Goal: Task Accomplishment & Management: Manage account settings

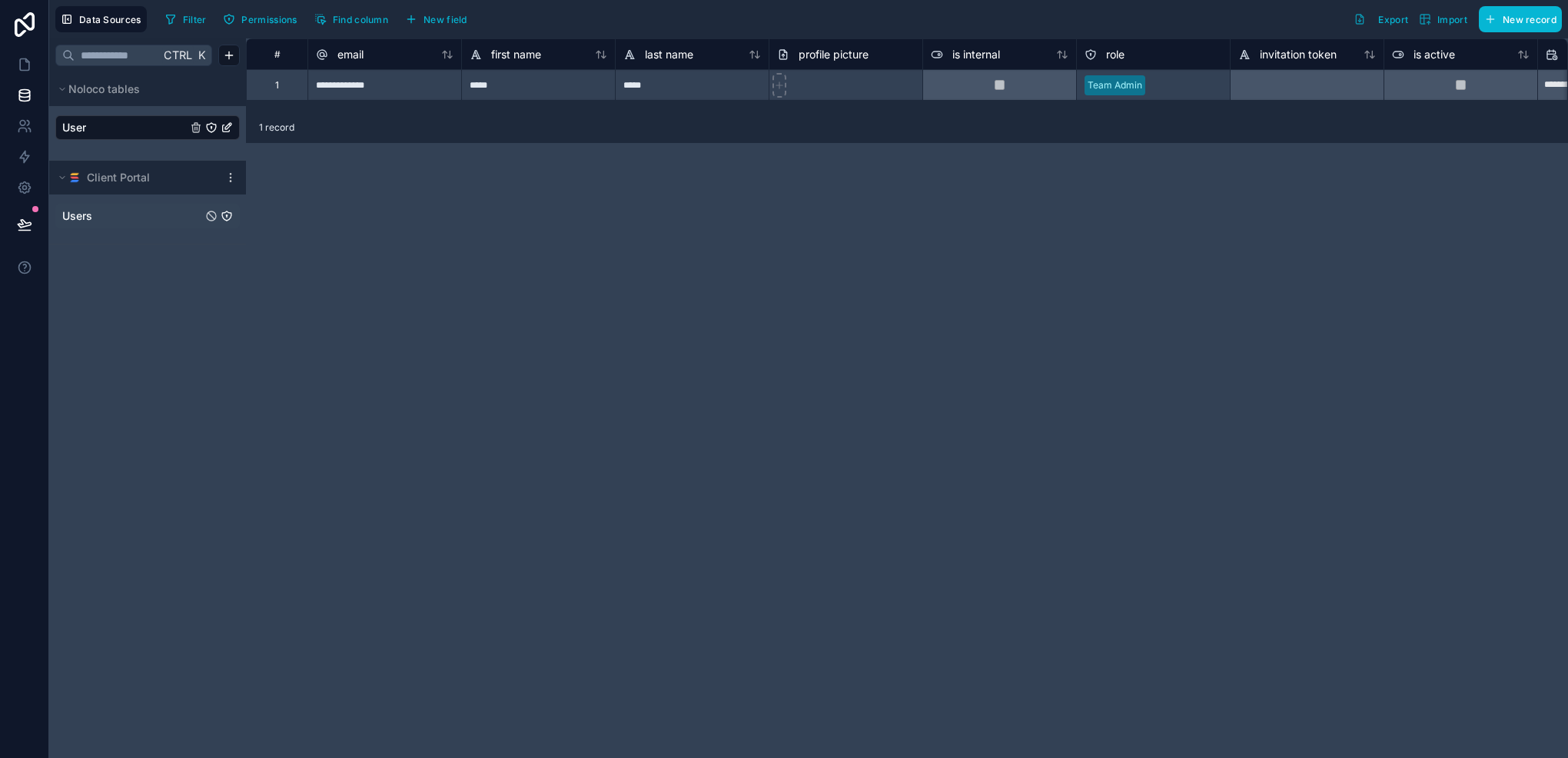
click at [117, 217] on link "Users" at bounding box center [132, 216] width 140 height 16
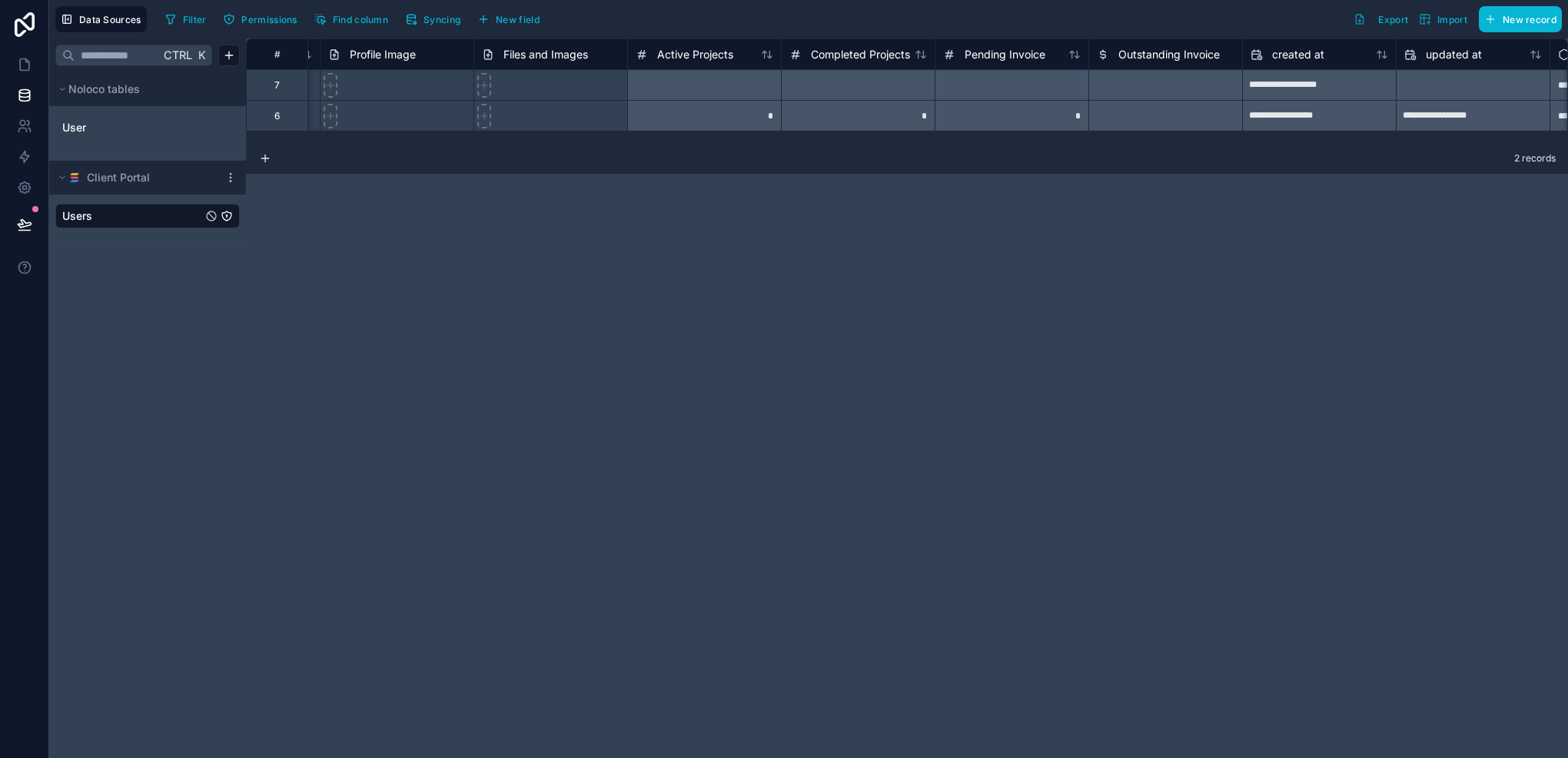
scroll to position [0, 1246]
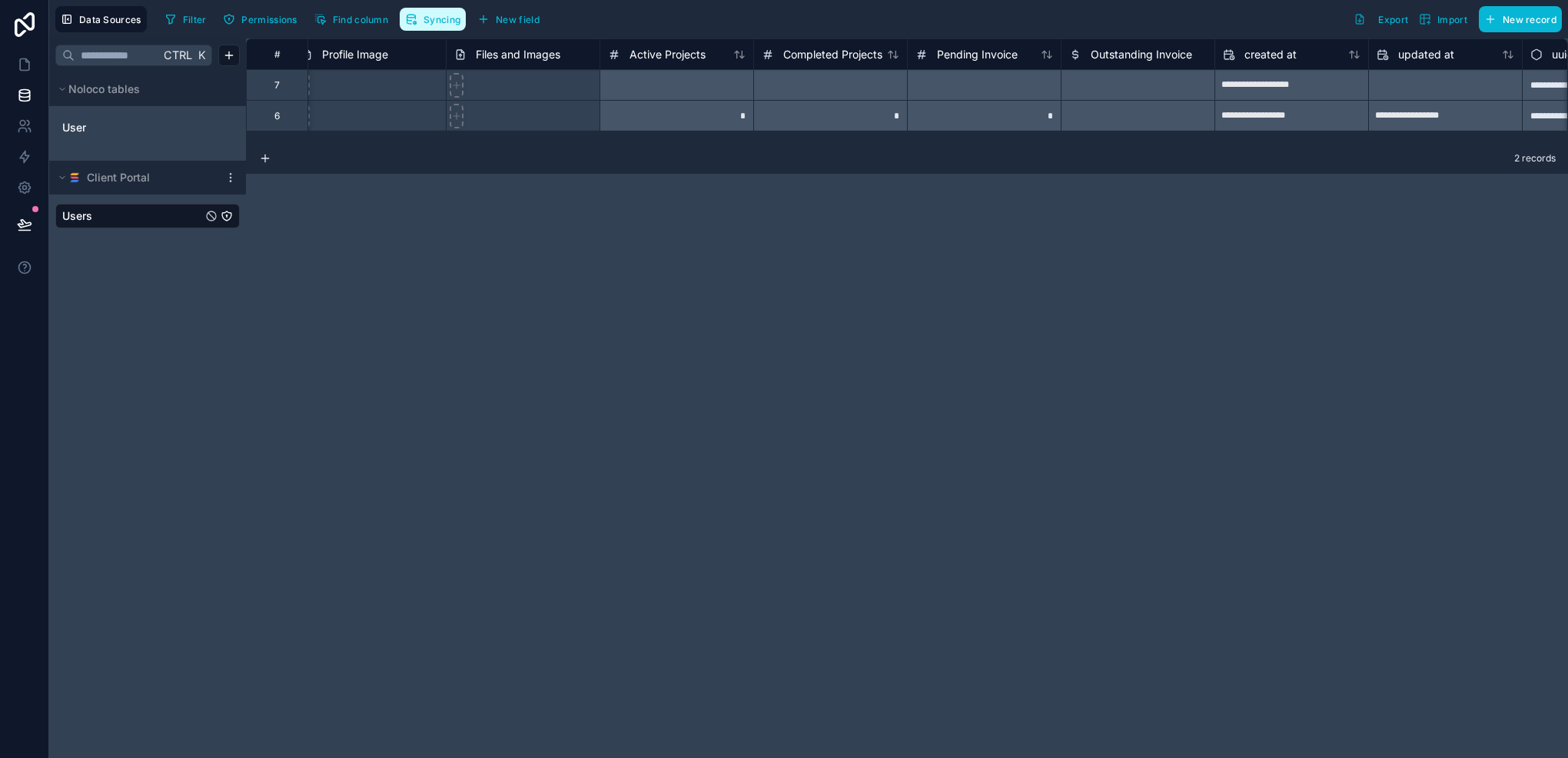
click at [442, 20] on span "Syncing" at bounding box center [442, 19] width 37 height 11
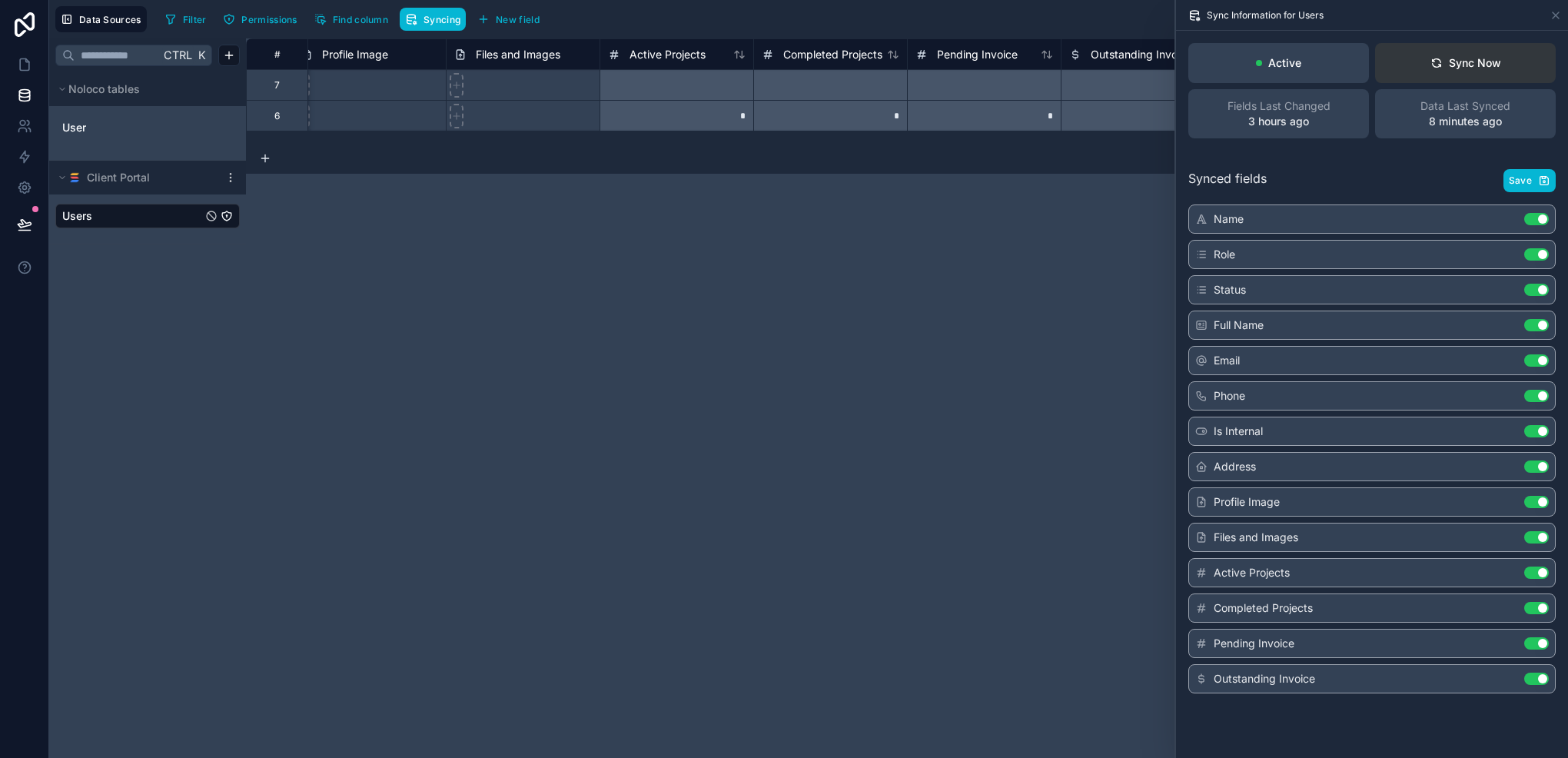
click at [1456, 64] on div "Sync Now" at bounding box center [1465, 63] width 70 height 16
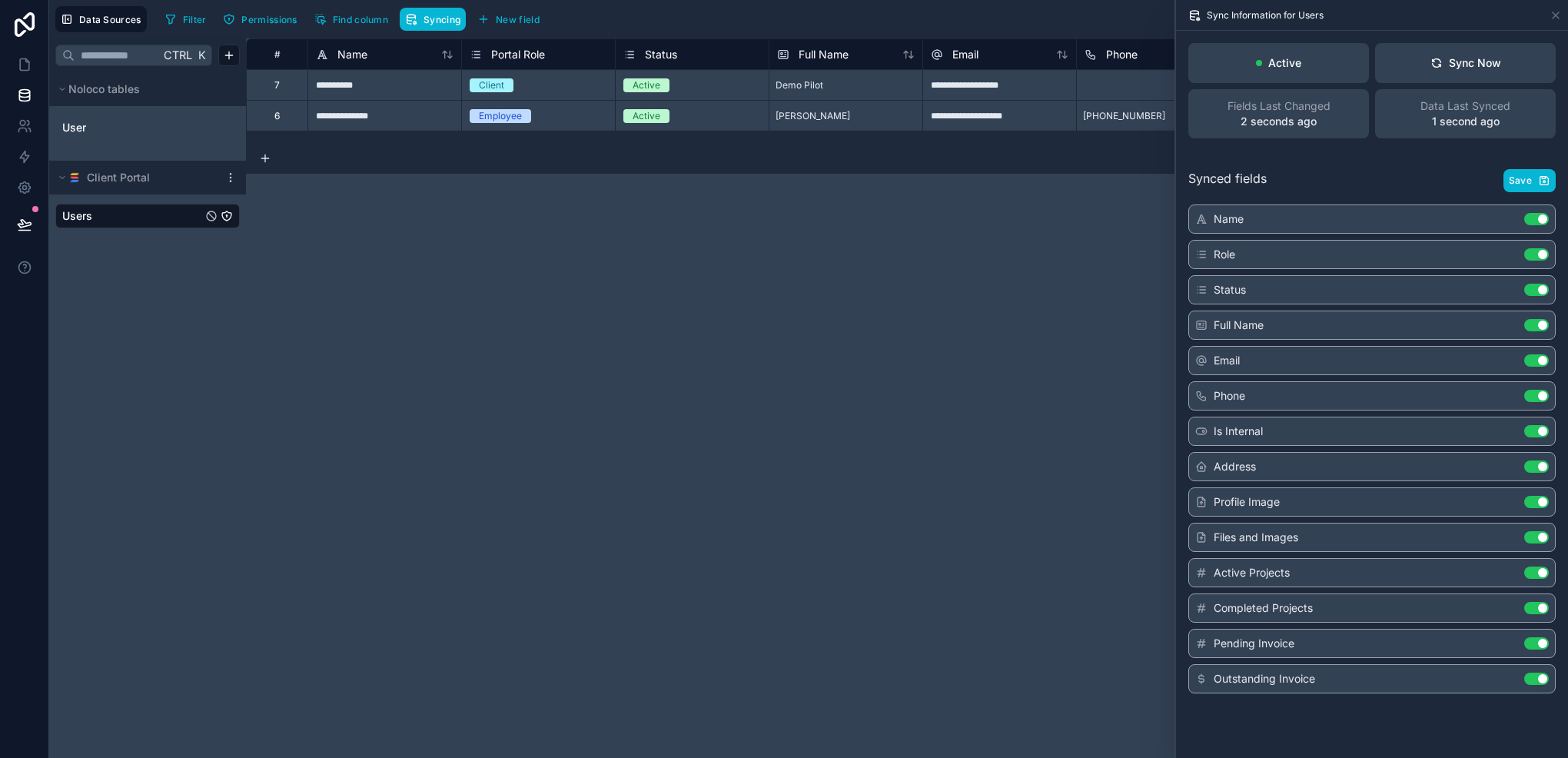
click at [1001, 352] on div "**********" at bounding box center [907, 398] width 1322 height 720
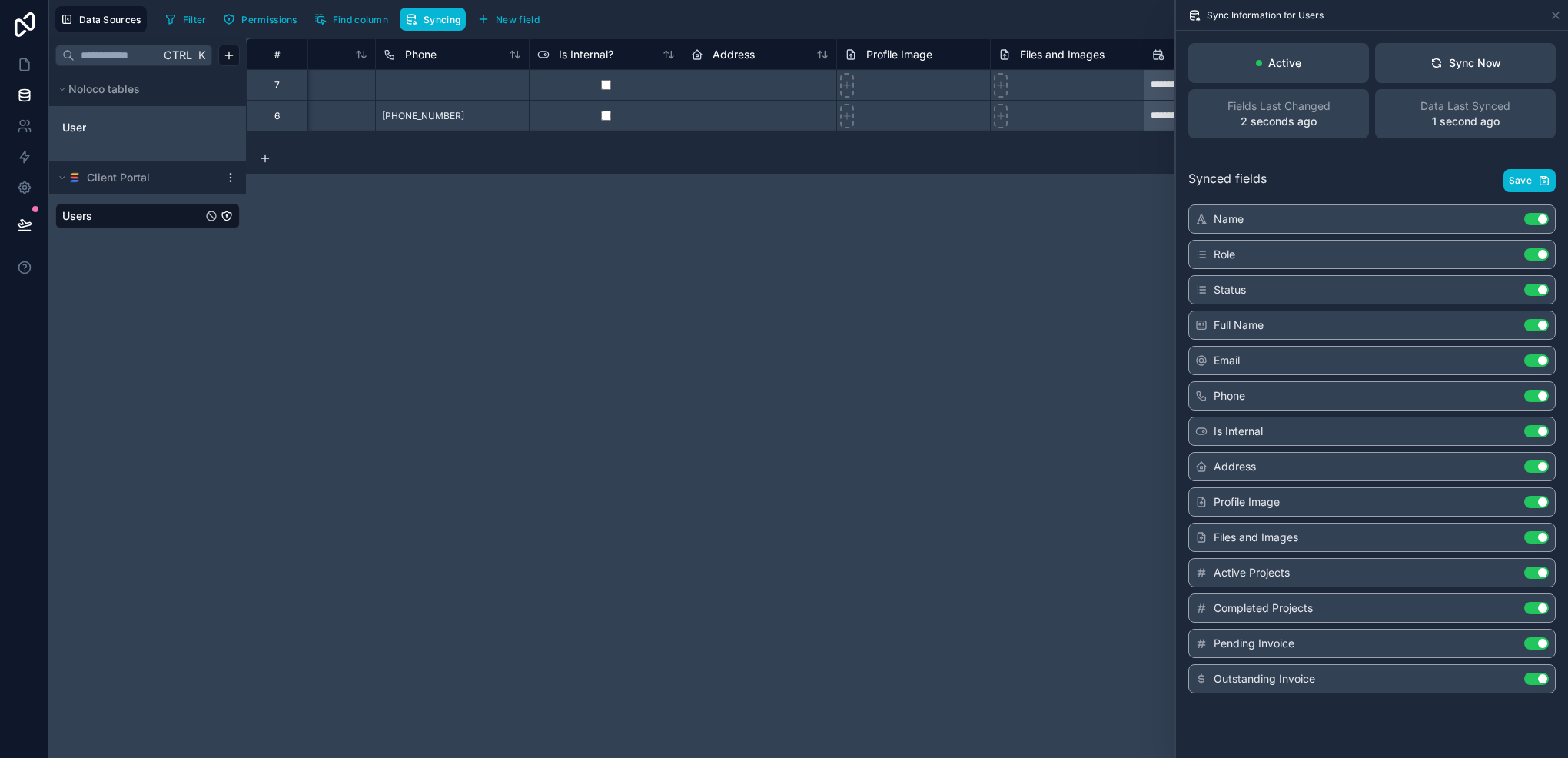
scroll to position [0, 738]
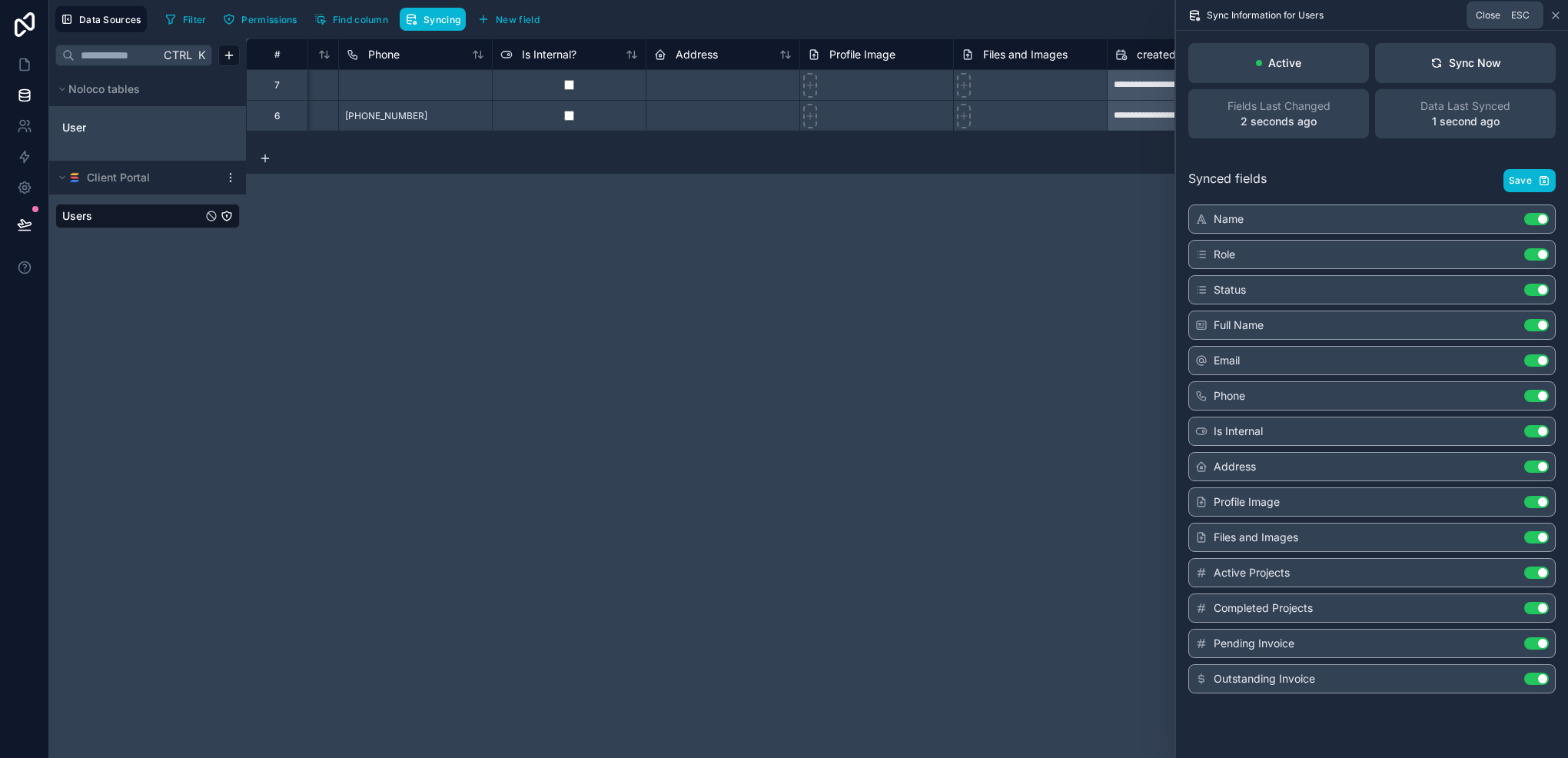
click at [1556, 14] on icon at bounding box center [1556, 15] width 6 height 6
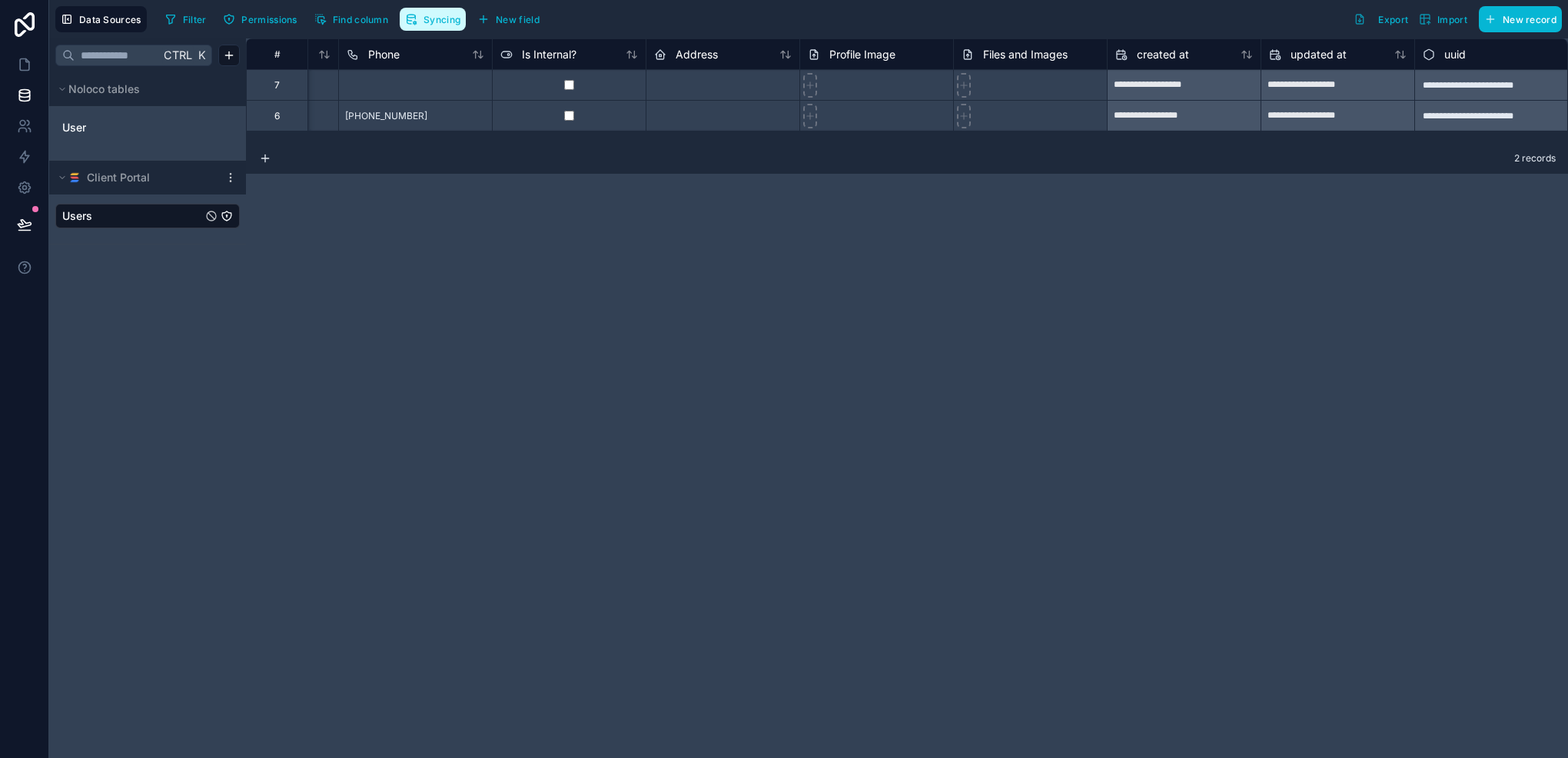
click at [409, 11] on button "Syncing" at bounding box center [433, 19] width 66 height 23
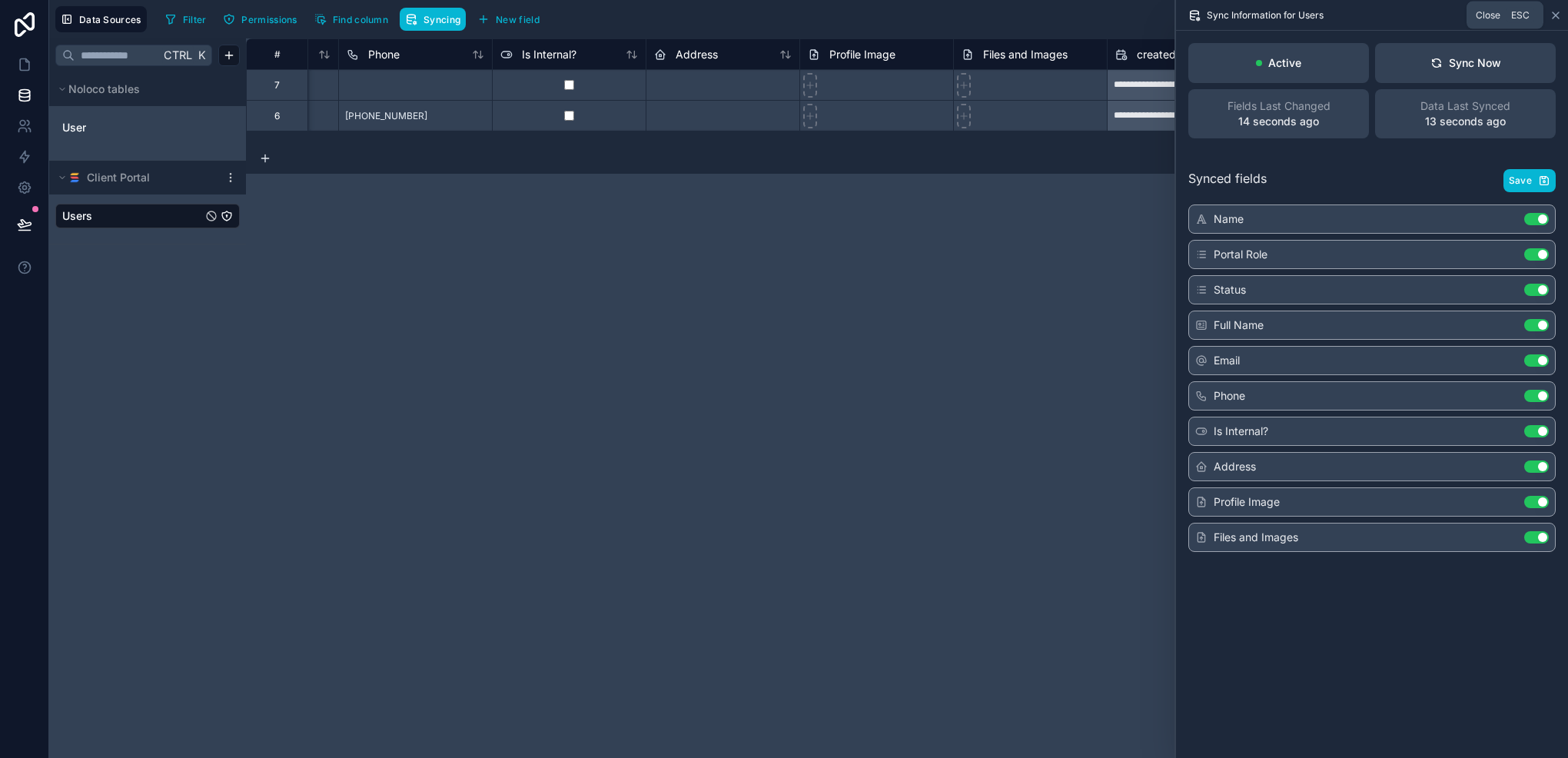
click at [1552, 10] on icon at bounding box center [1556, 16] width 12 height 12
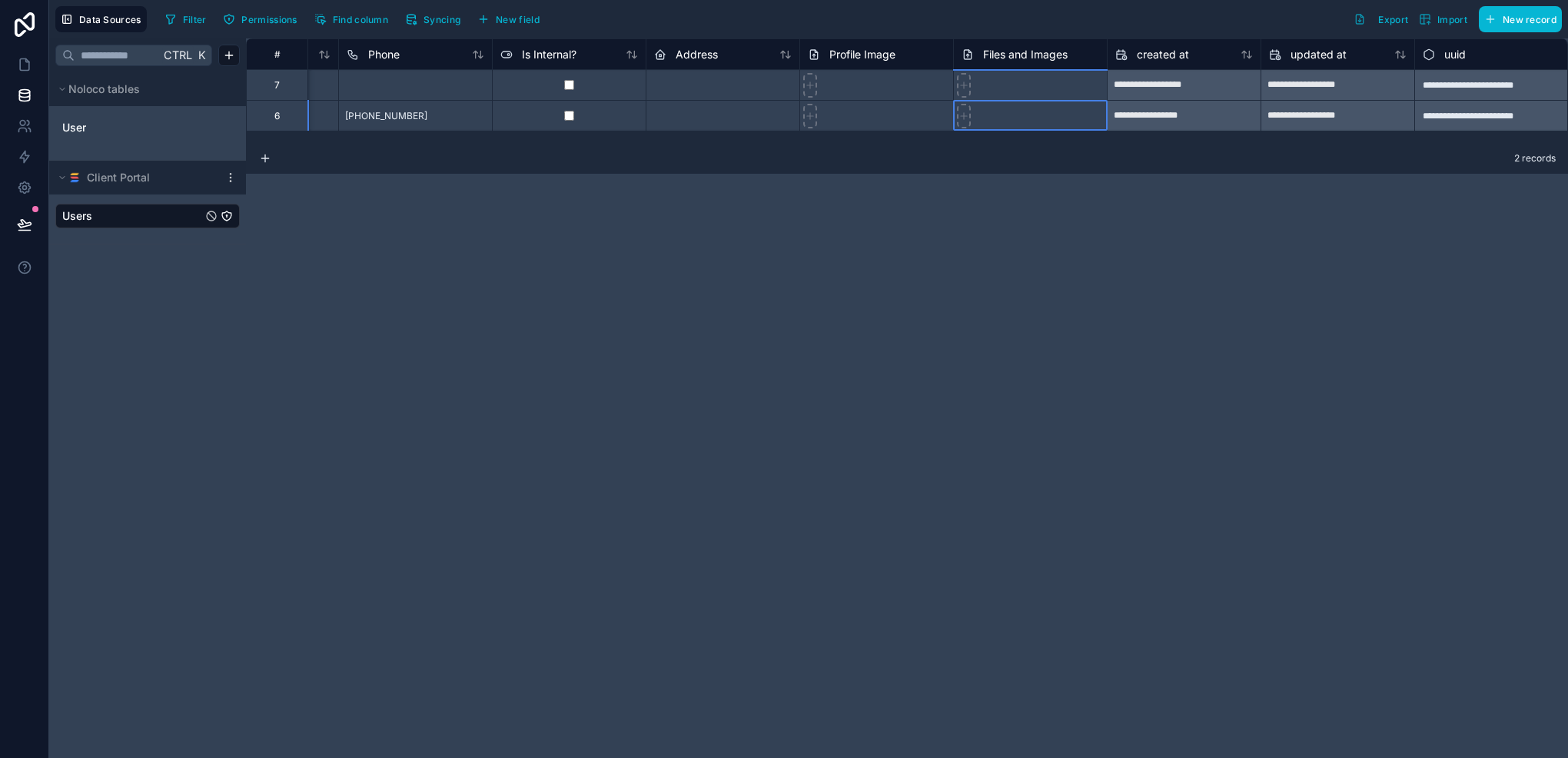
click at [980, 128] on div at bounding box center [1030, 115] width 154 height 30
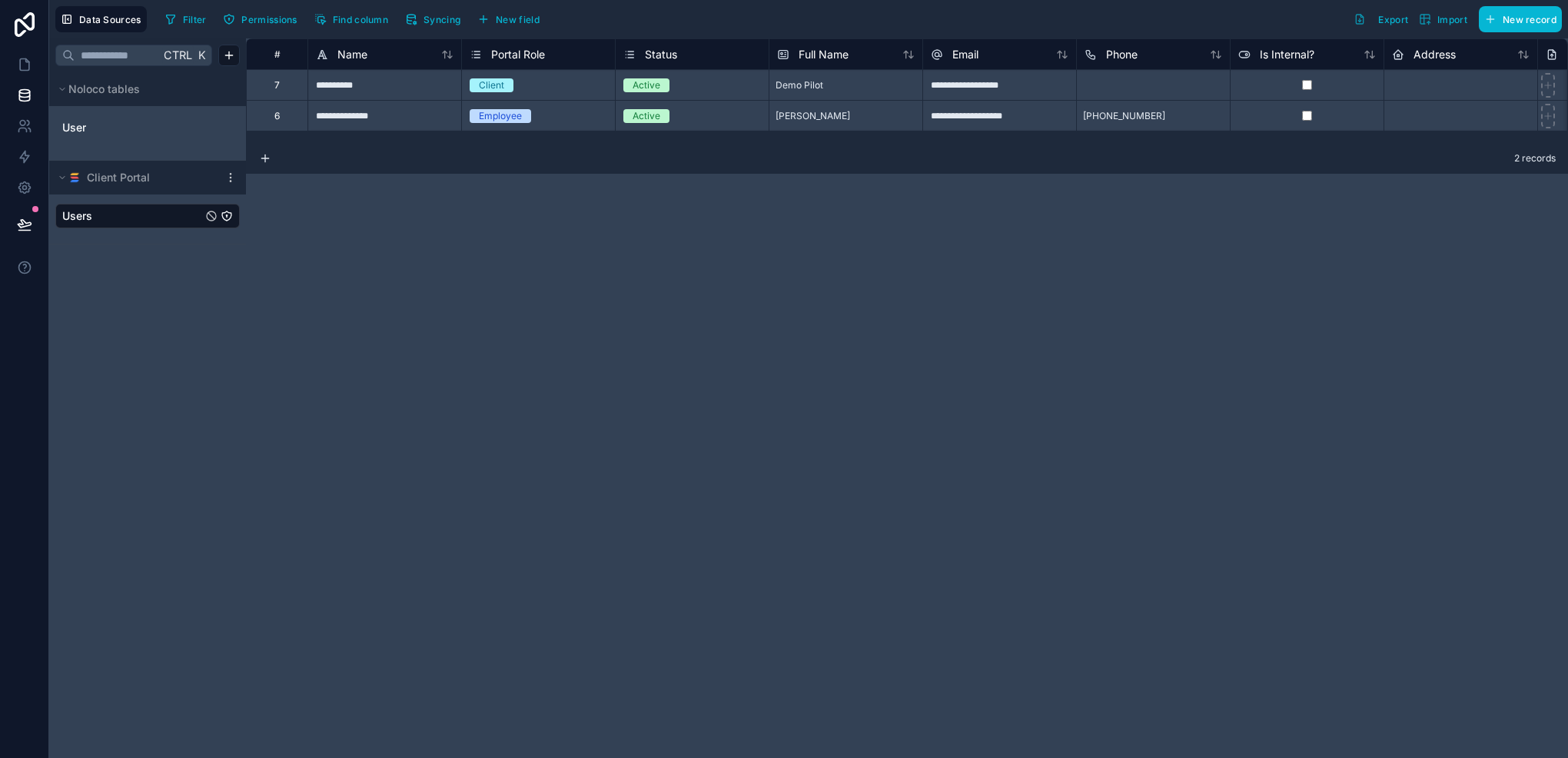
click at [526, 260] on div "**********" at bounding box center [907, 398] width 1322 height 720
click at [22, 62] on icon at bounding box center [24, 64] width 16 height 16
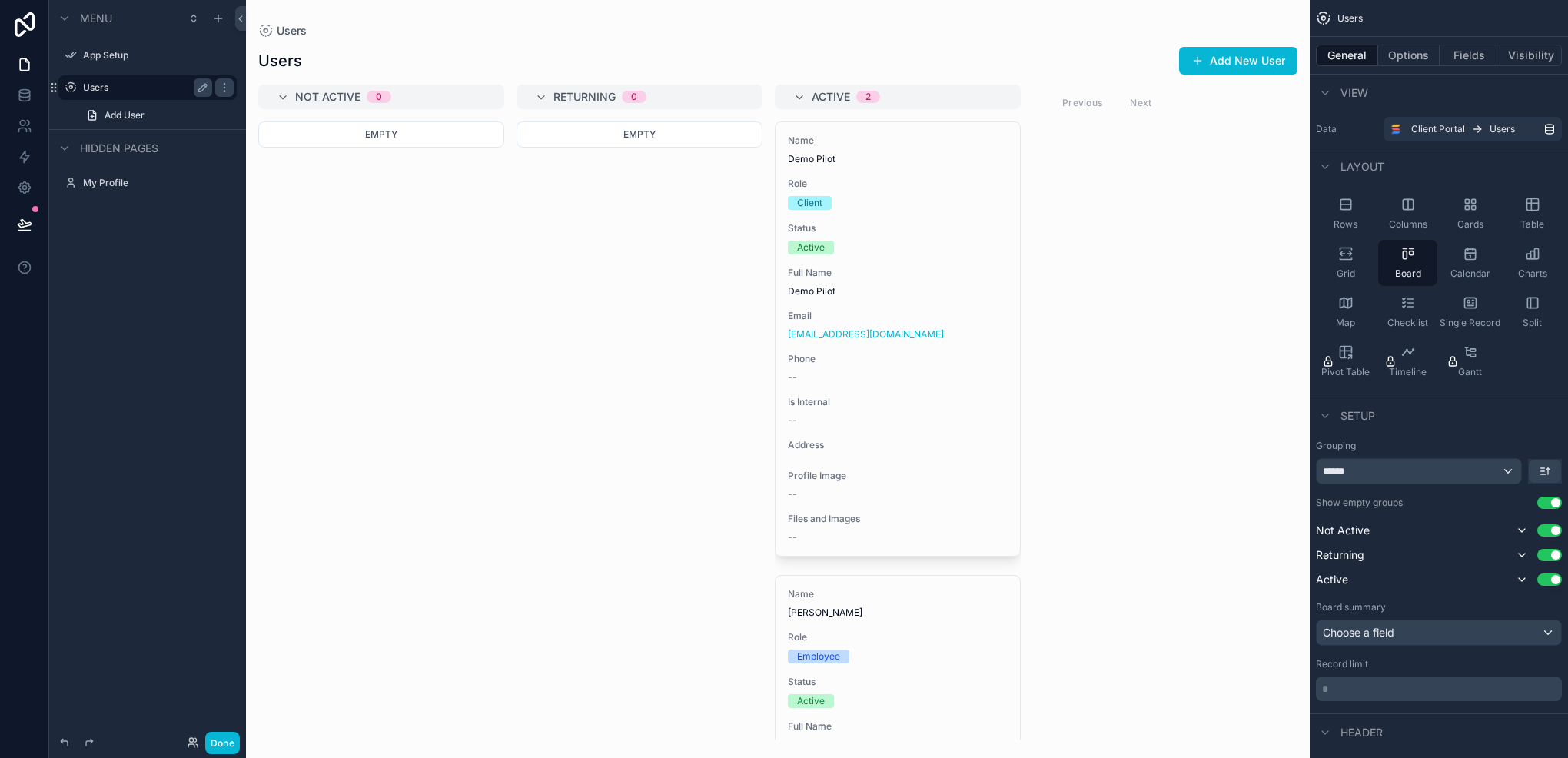
click at [136, 83] on label "Users" at bounding box center [145, 88] width 123 height 12
click at [150, 116] on link "Add User" at bounding box center [156, 116] width 160 height 24
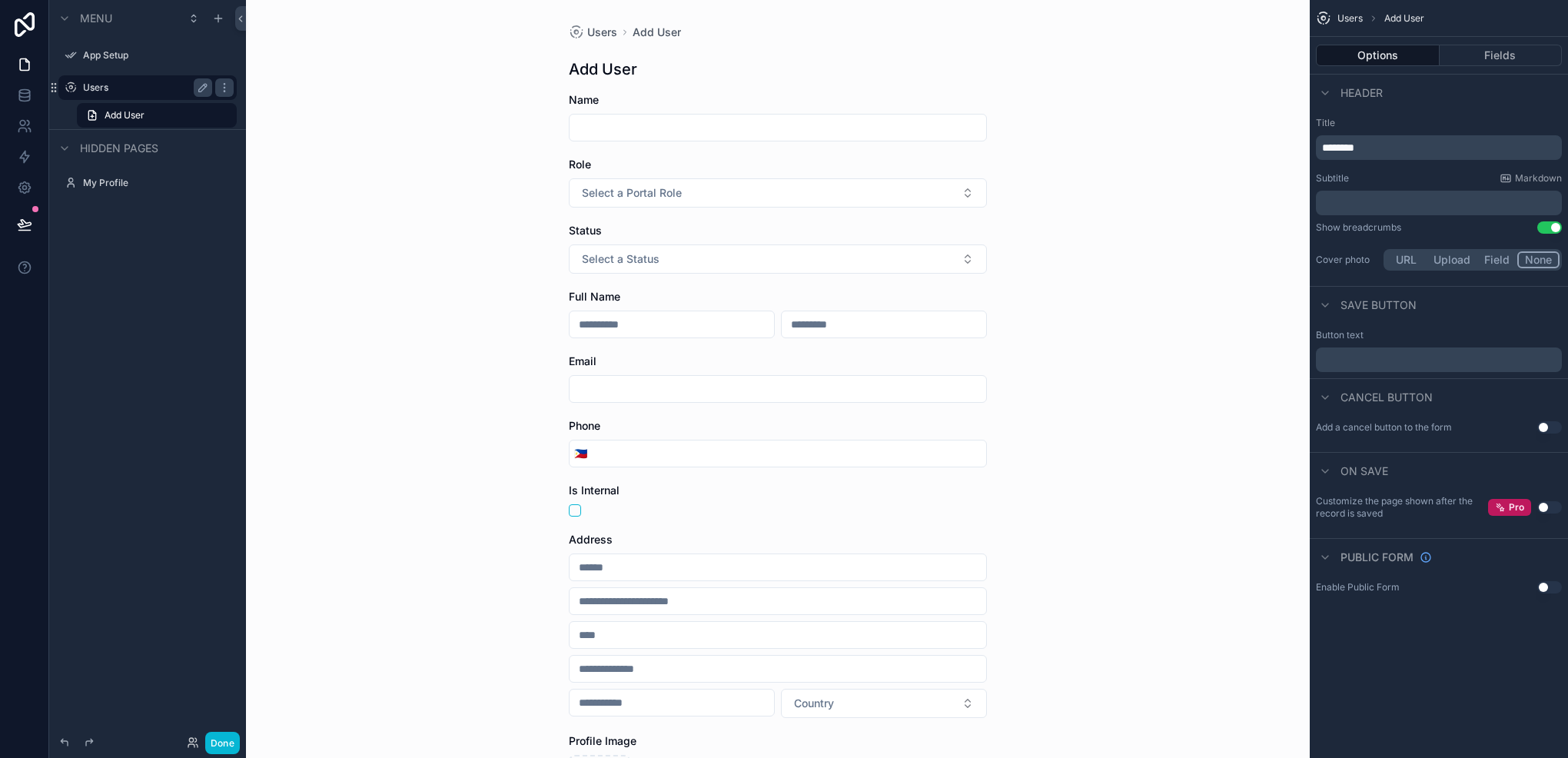
click at [154, 92] on label "Users" at bounding box center [145, 88] width 123 height 12
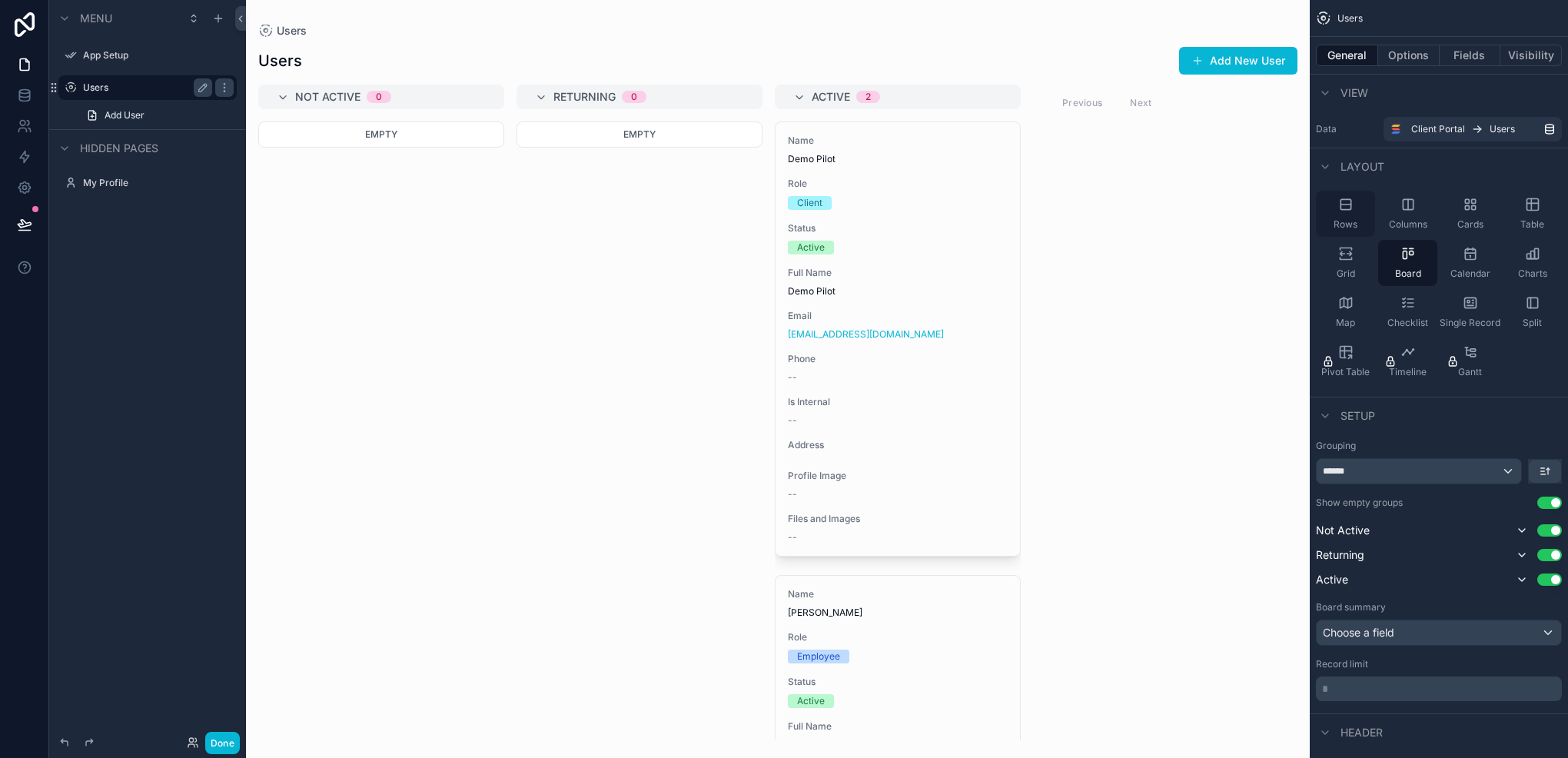
click at [1351, 216] on div "Rows" at bounding box center [1345, 213] width 59 height 46
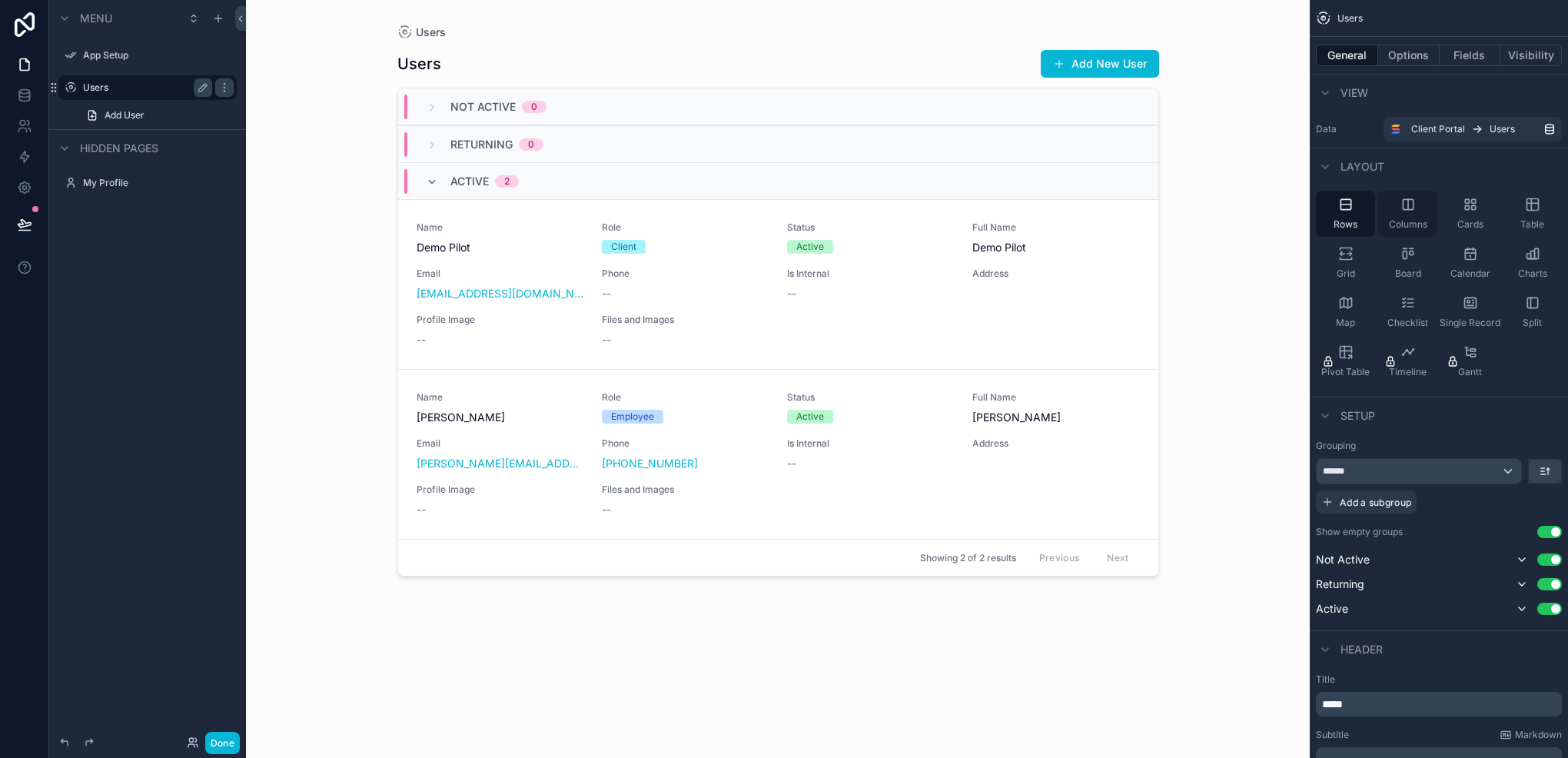
click at [1393, 203] on div "Columns" at bounding box center [1408, 213] width 59 height 46
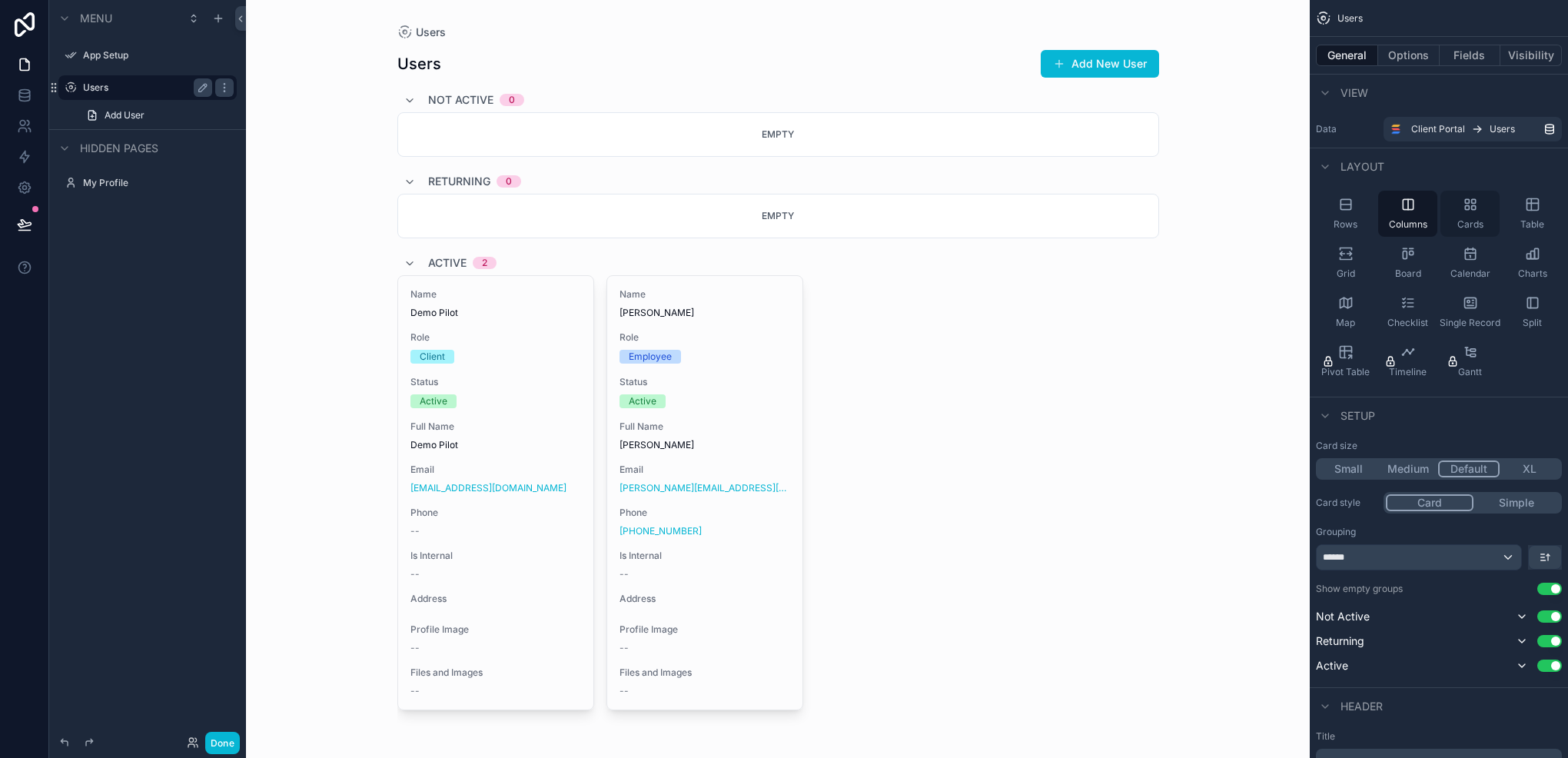
click at [1477, 209] on icon "scrollable content" at bounding box center [1471, 204] width 16 height 16
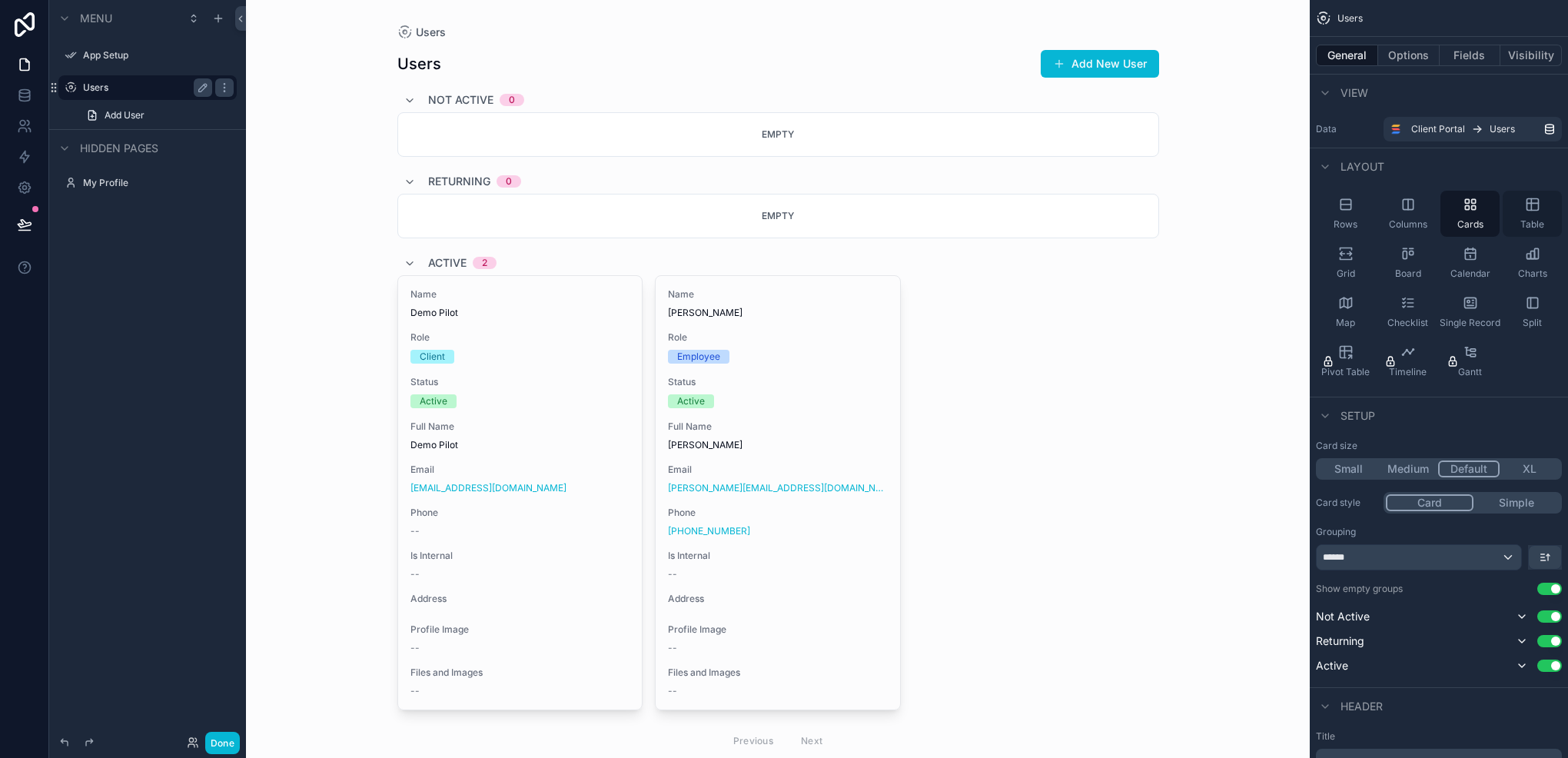
click at [1521, 209] on div "Table" at bounding box center [1532, 213] width 59 height 46
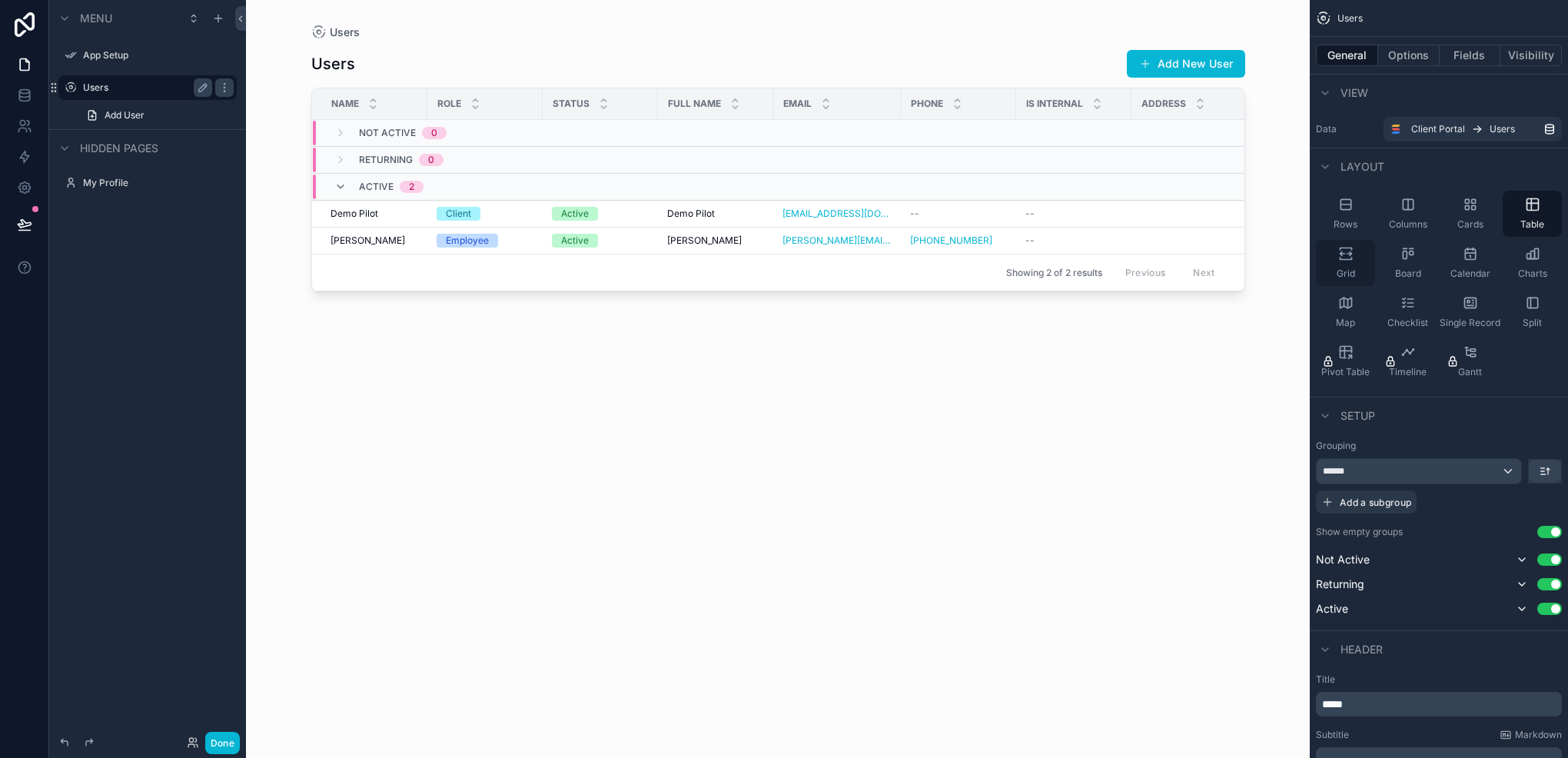
click at [1365, 253] on div "Grid" at bounding box center [1345, 263] width 59 height 46
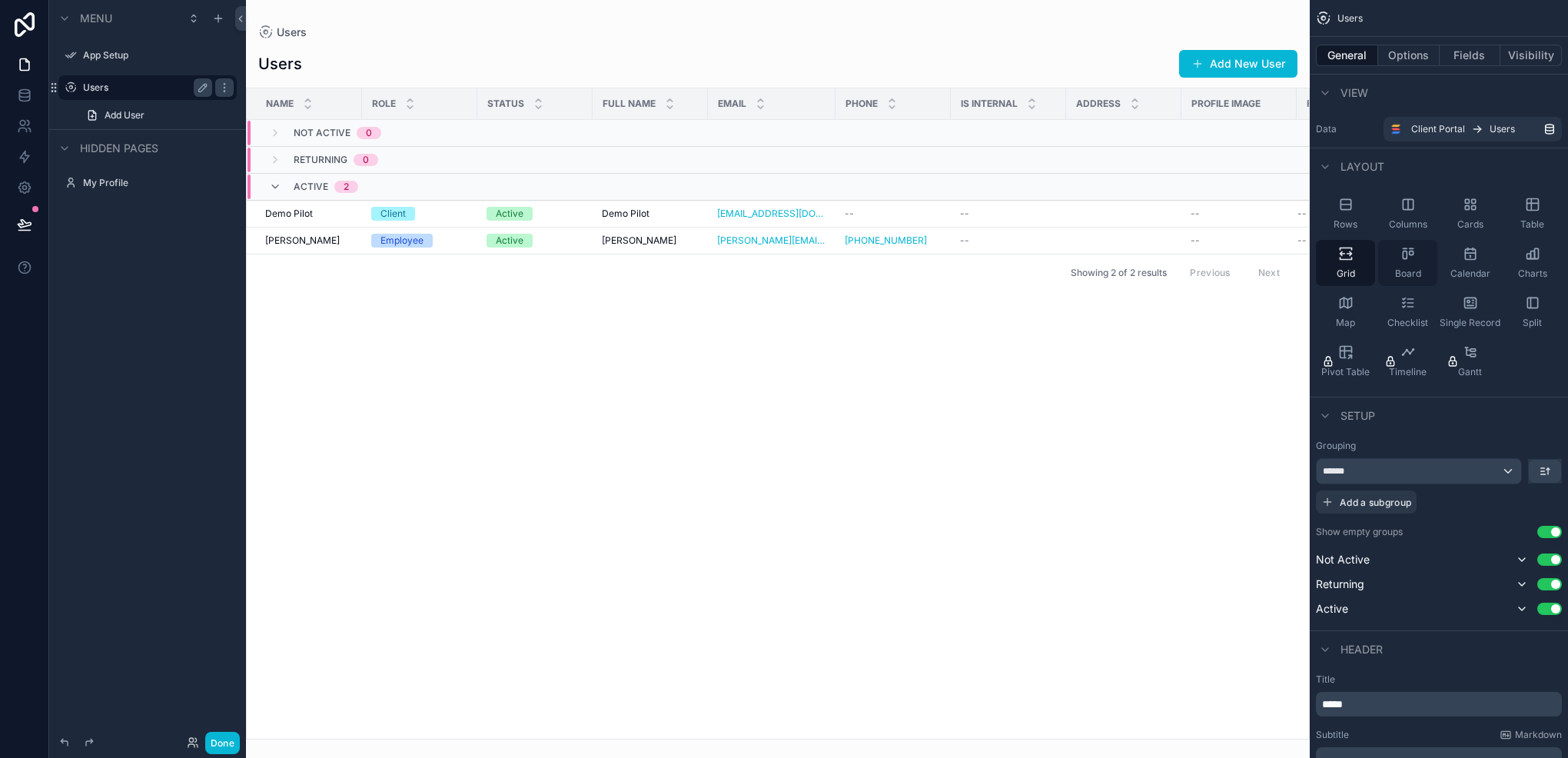
click at [1396, 258] on div "Board" at bounding box center [1408, 263] width 59 height 46
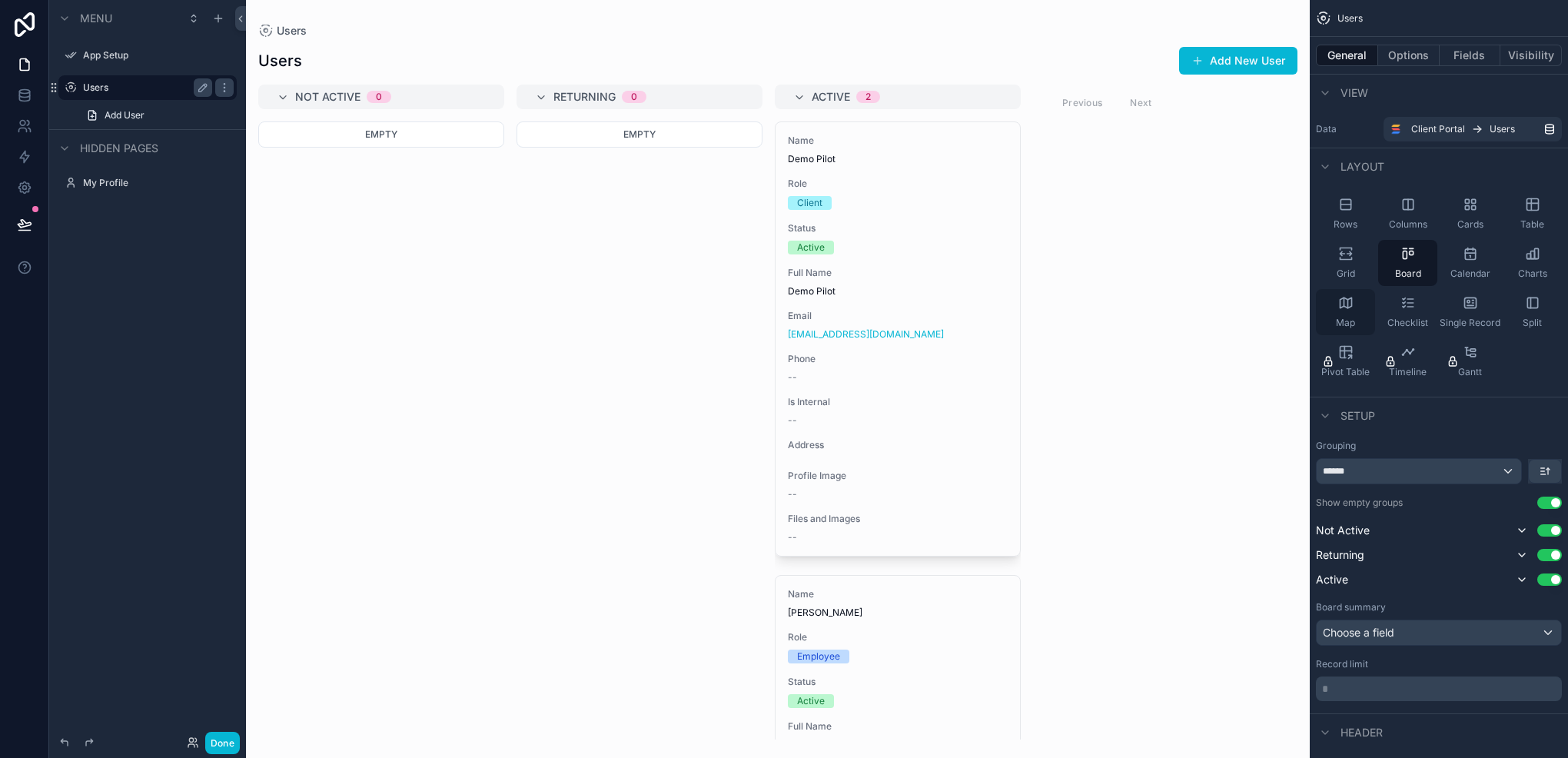
click at [1349, 299] on icon "scrollable content" at bounding box center [1345, 302] width 11 height 10
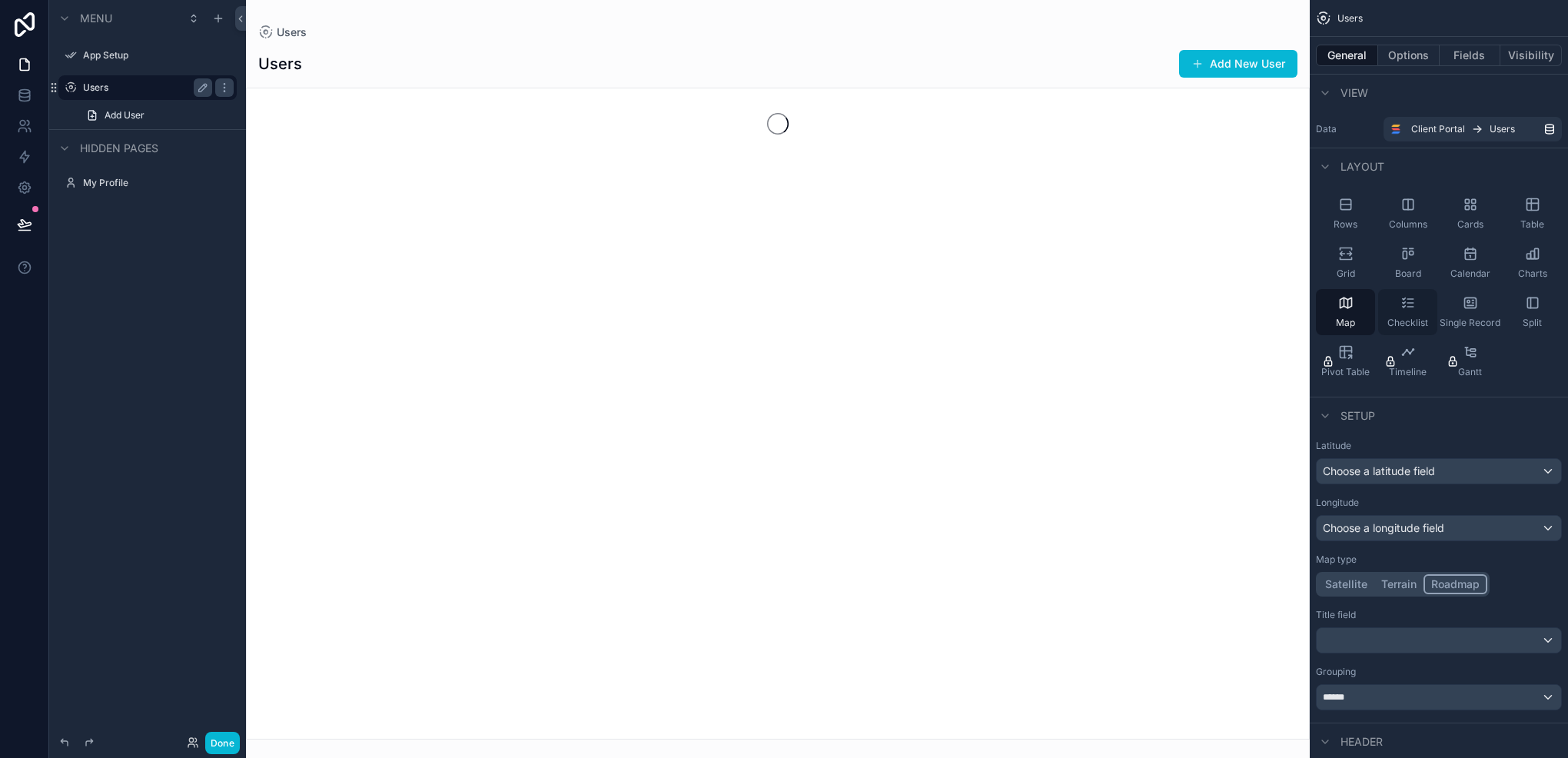
click at [1410, 294] on div "Checklist" at bounding box center [1408, 312] width 59 height 46
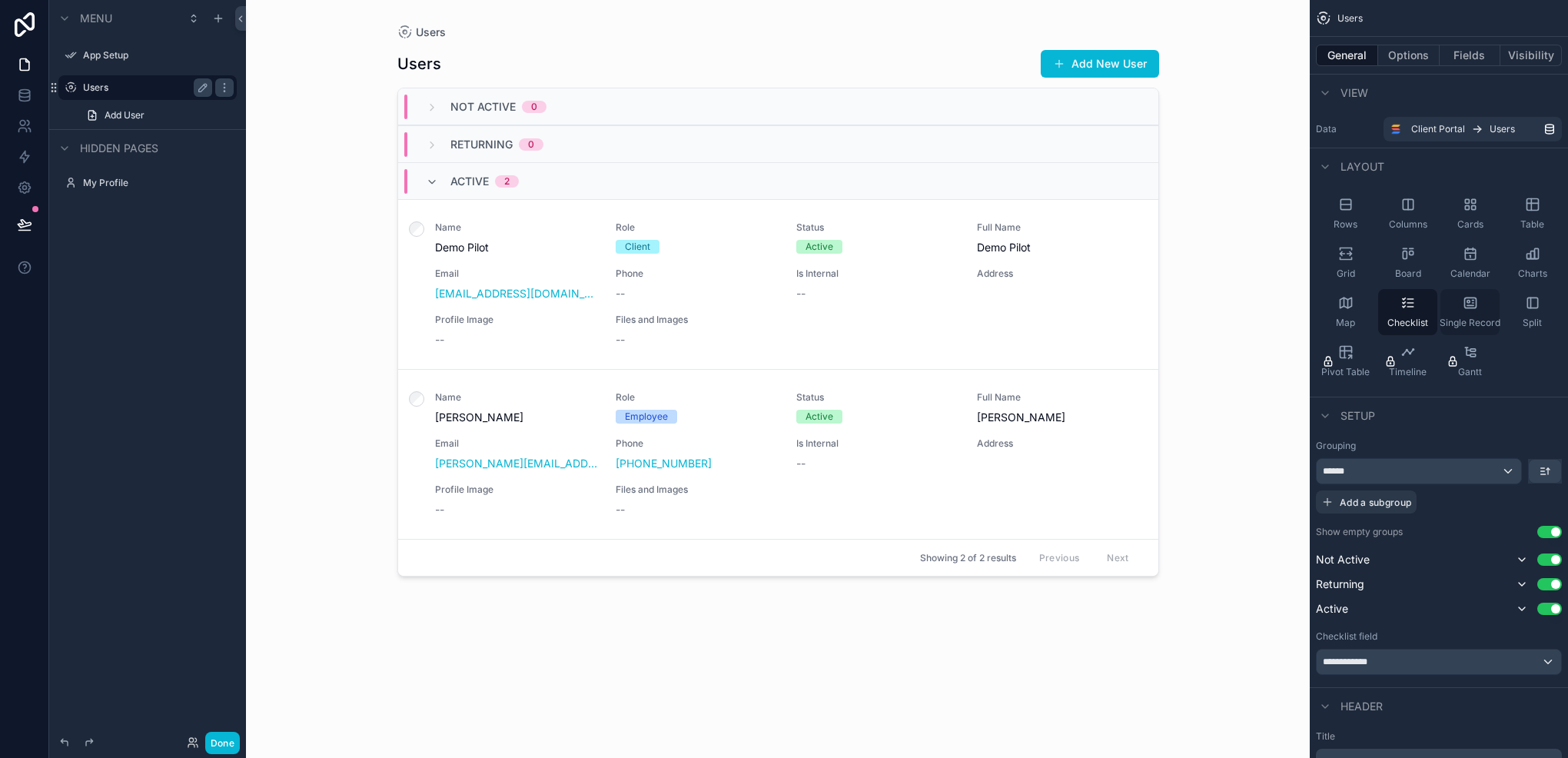
click at [1463, 297] on icon "scrollable content" at bounding box center [1471, 303] width 16 height 16
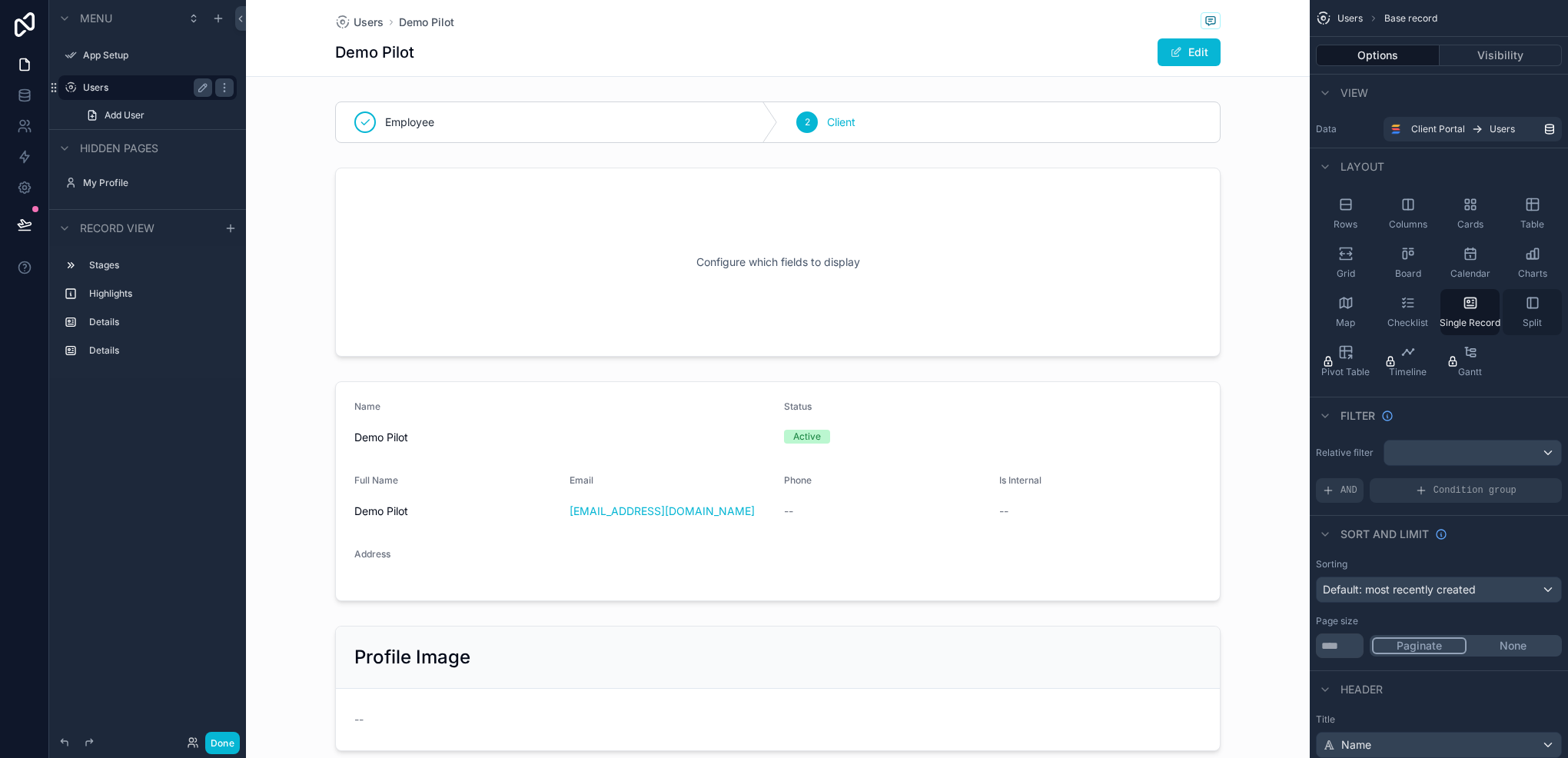
click at [1541, 313] on div "Split" at bounding box center [1532, 312] width 59 height 46
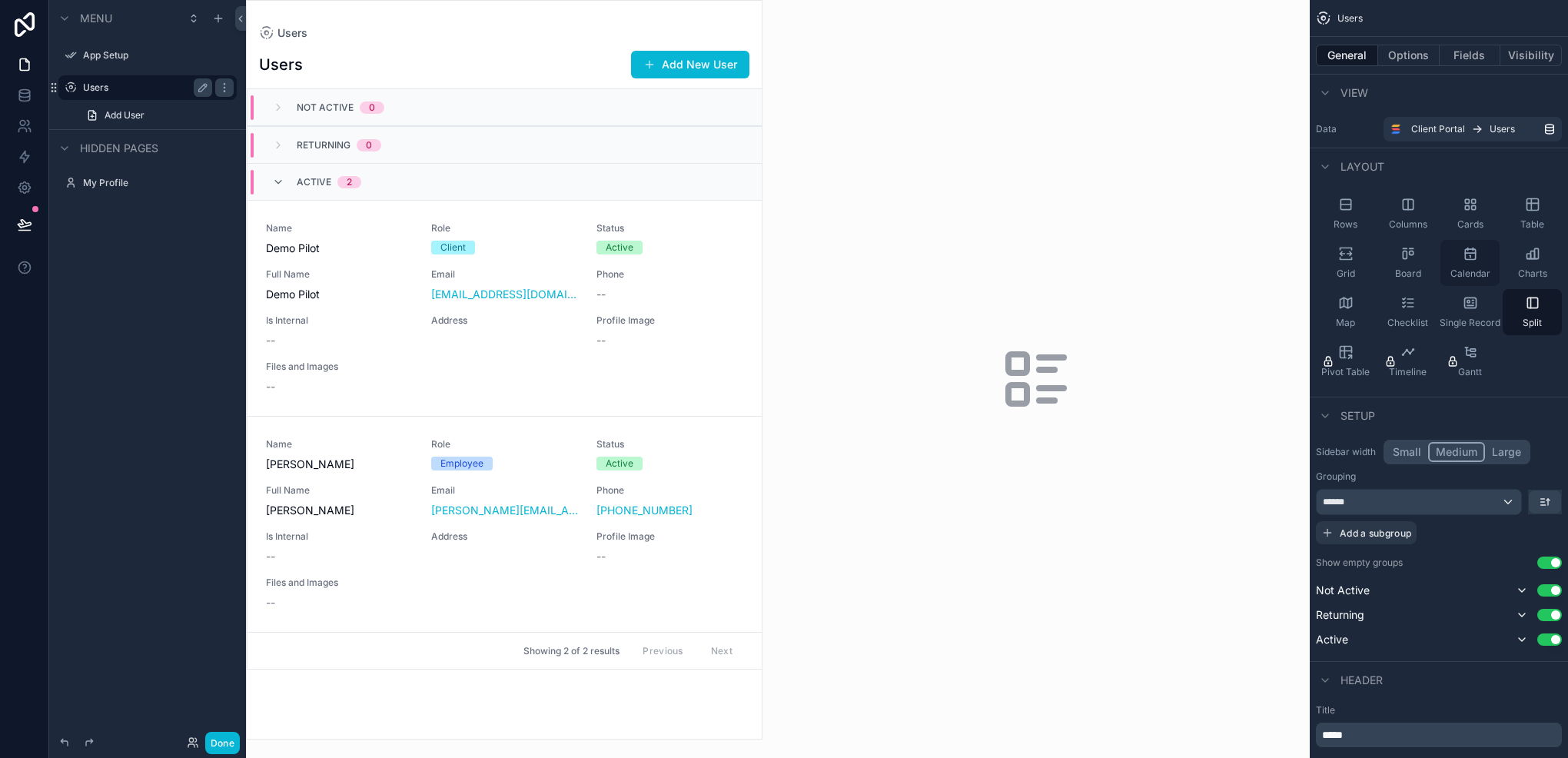
click at [1498, 260] on div "Calendar" at bounding box center [1470, 263] width 59 height 46
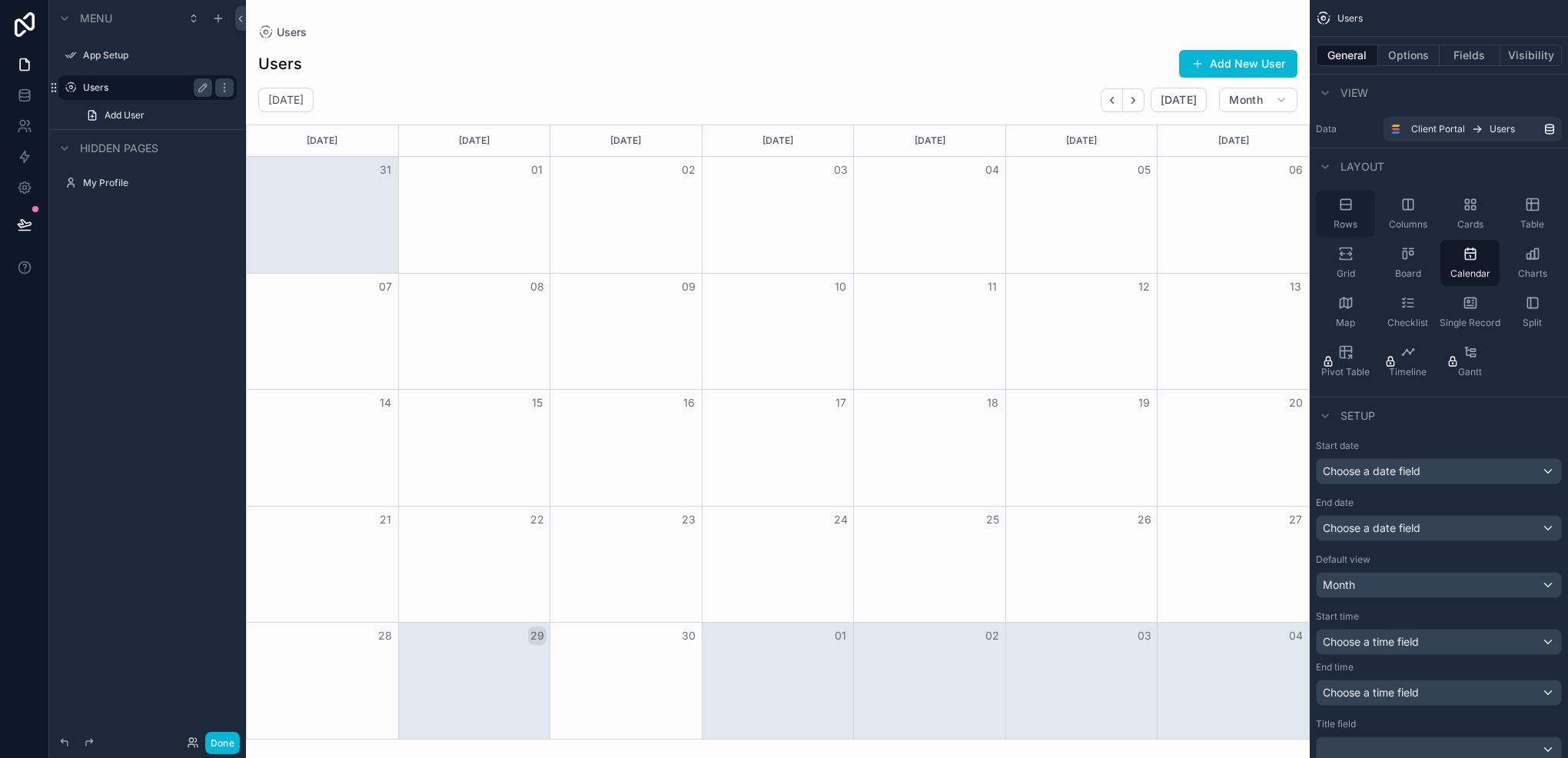
click at [1334, 209] on div "Rows" at bounding box center [1345, 213] width 59 height 46
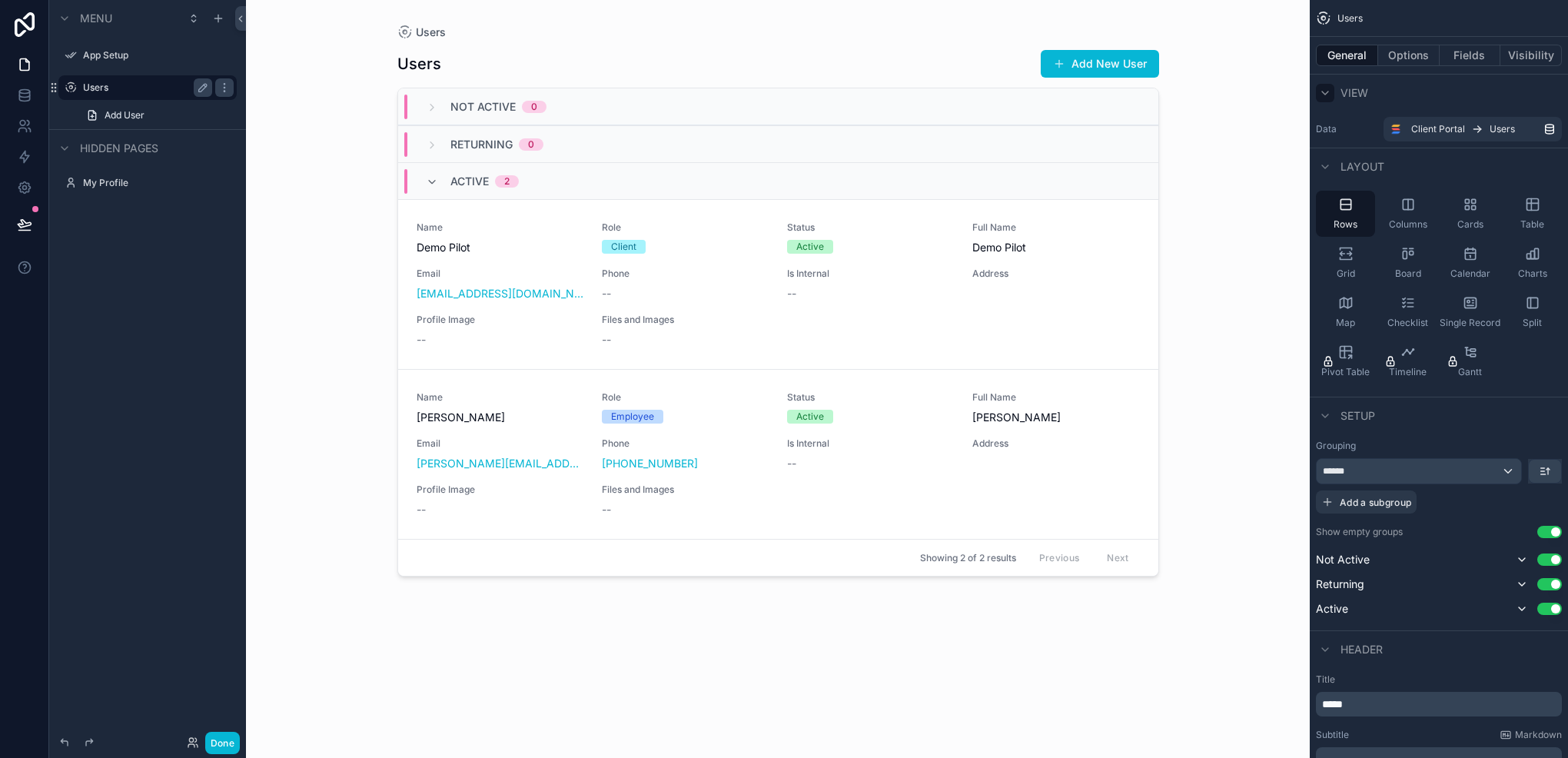
click at [1332, 93] on div "scrollable content" at bounding box center [1325, 92] width 18 height 18
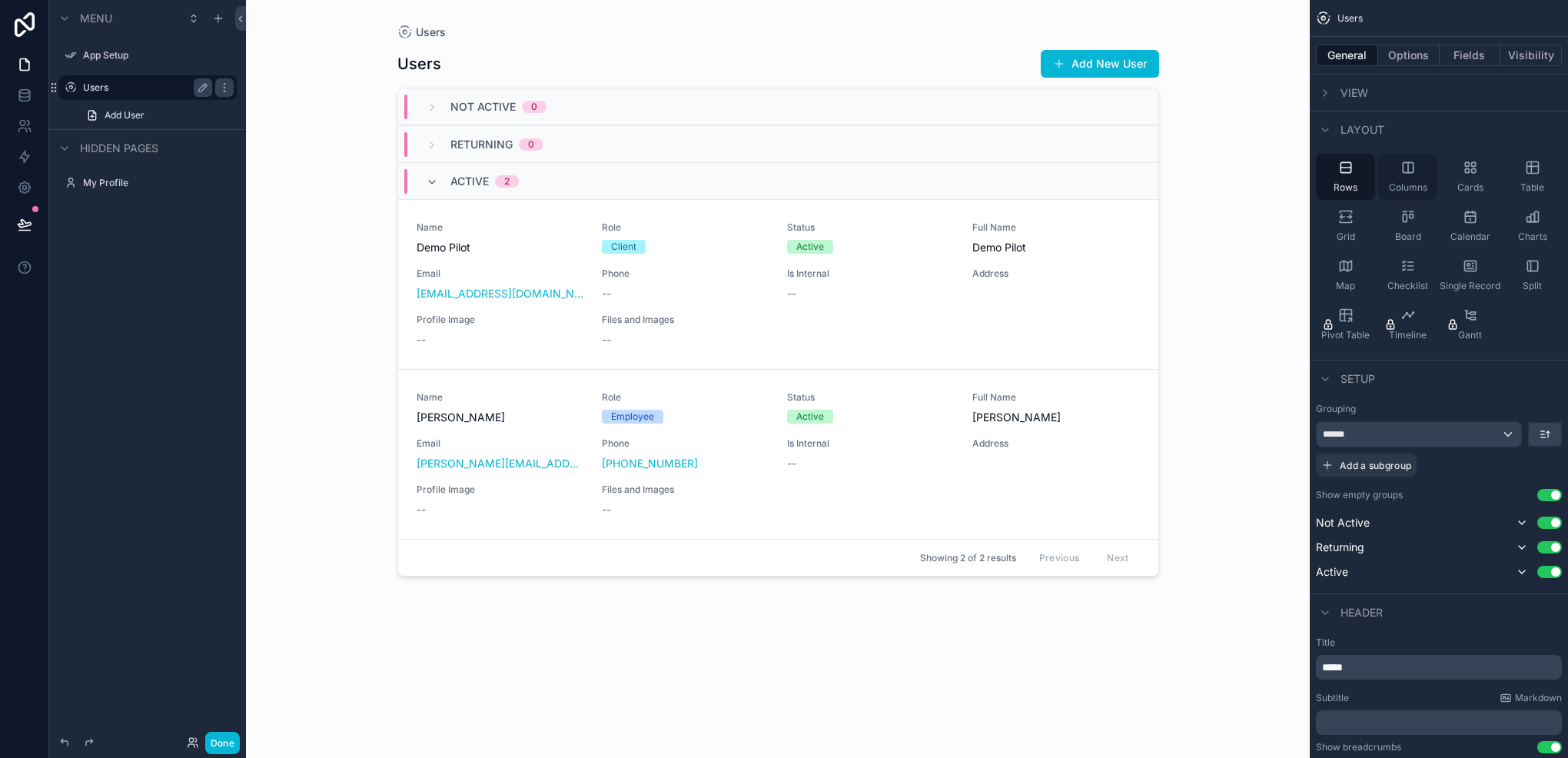
click at [1390, 174] on div "Columns" at bounding box center [1408, 176] width 59 height 46
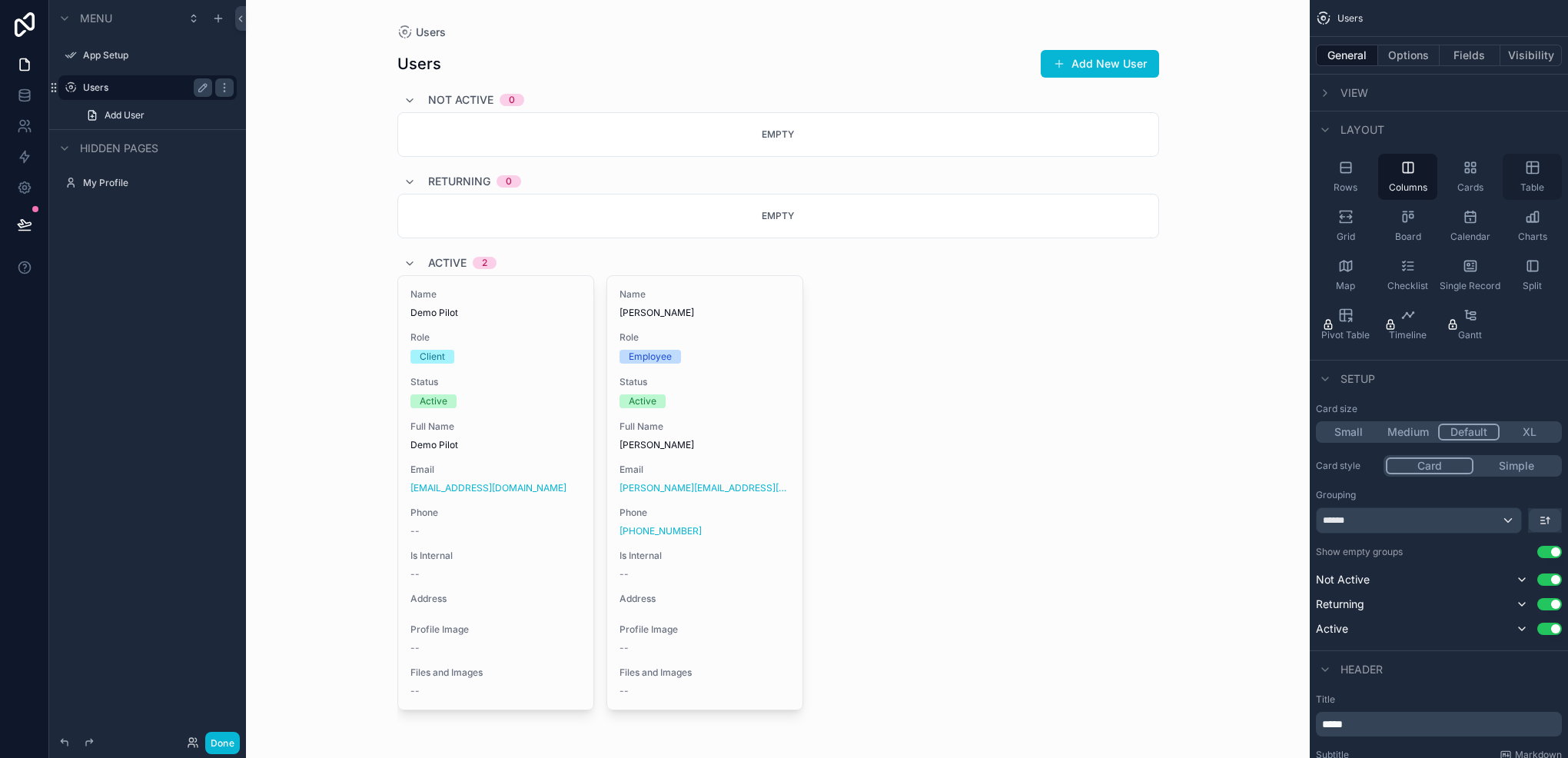
click at [1521, 183] on span "Table" at bounding box center [1531, 188] width 23 height 12
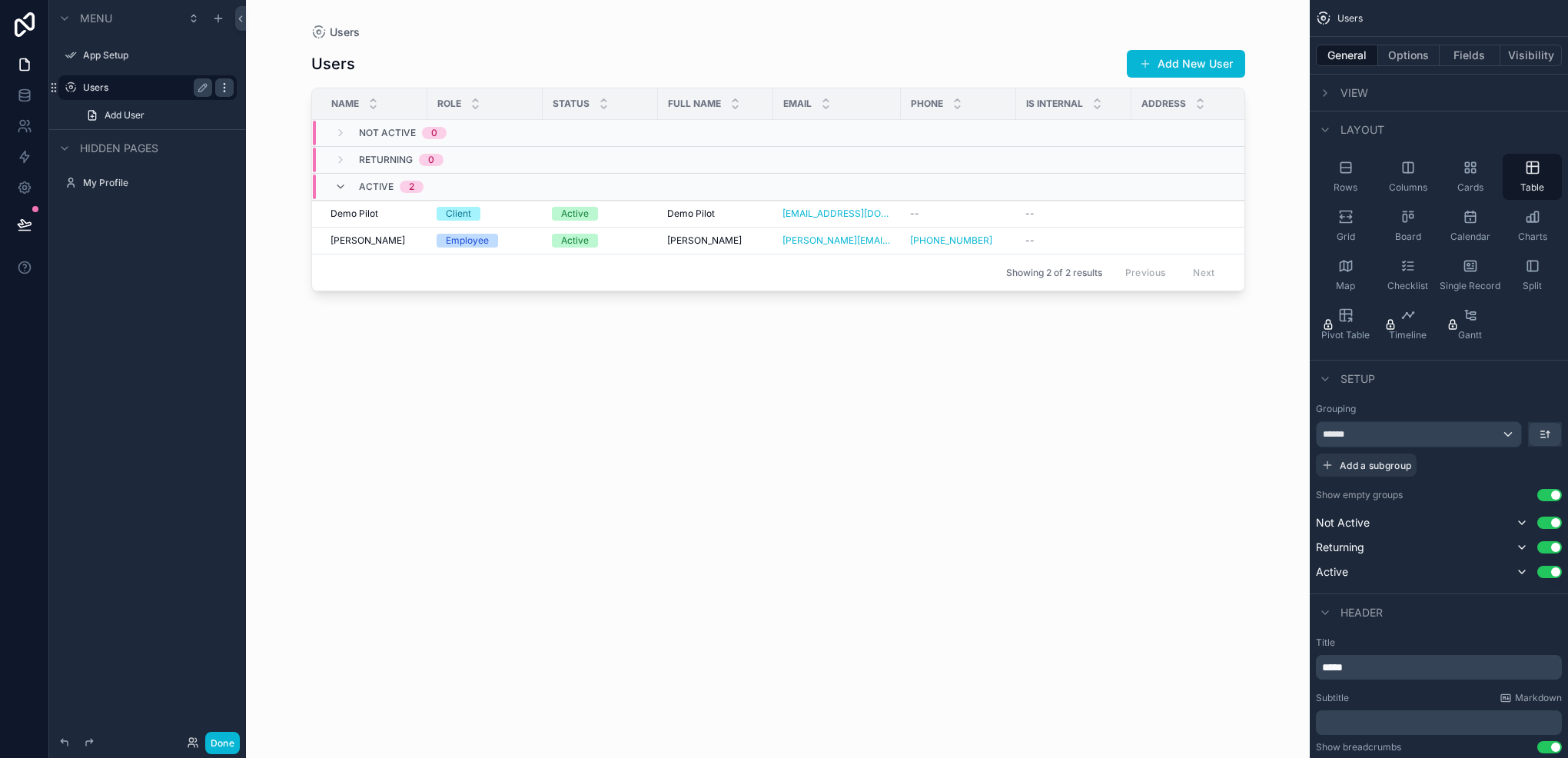
click at [222, 86] on icon "scrollable content" at bounding box center [224, 88] width 12 height 12
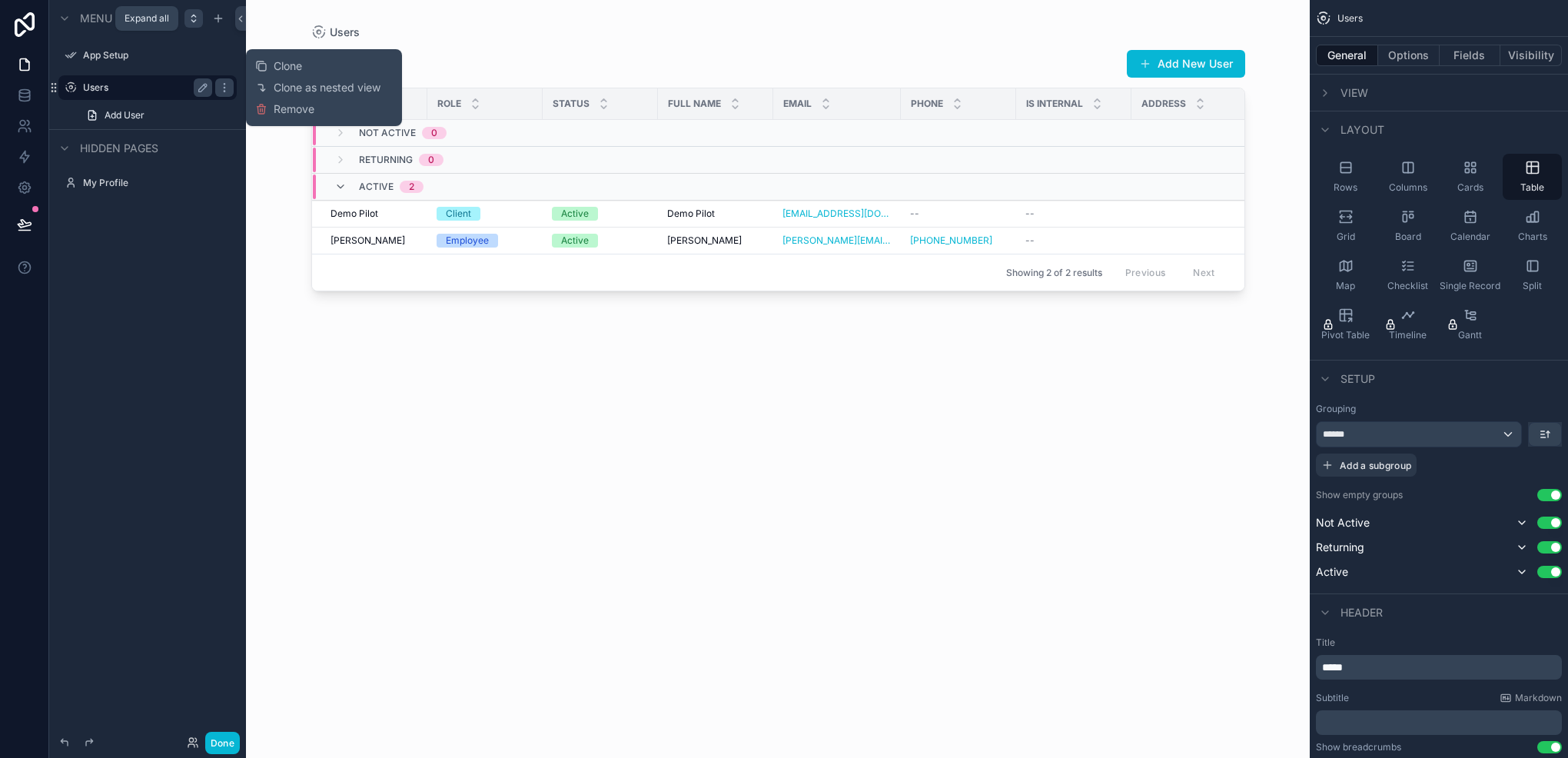
click at [190, 23] on icon "scrollable content" at bounding box center [194, 18] width 12 height 12
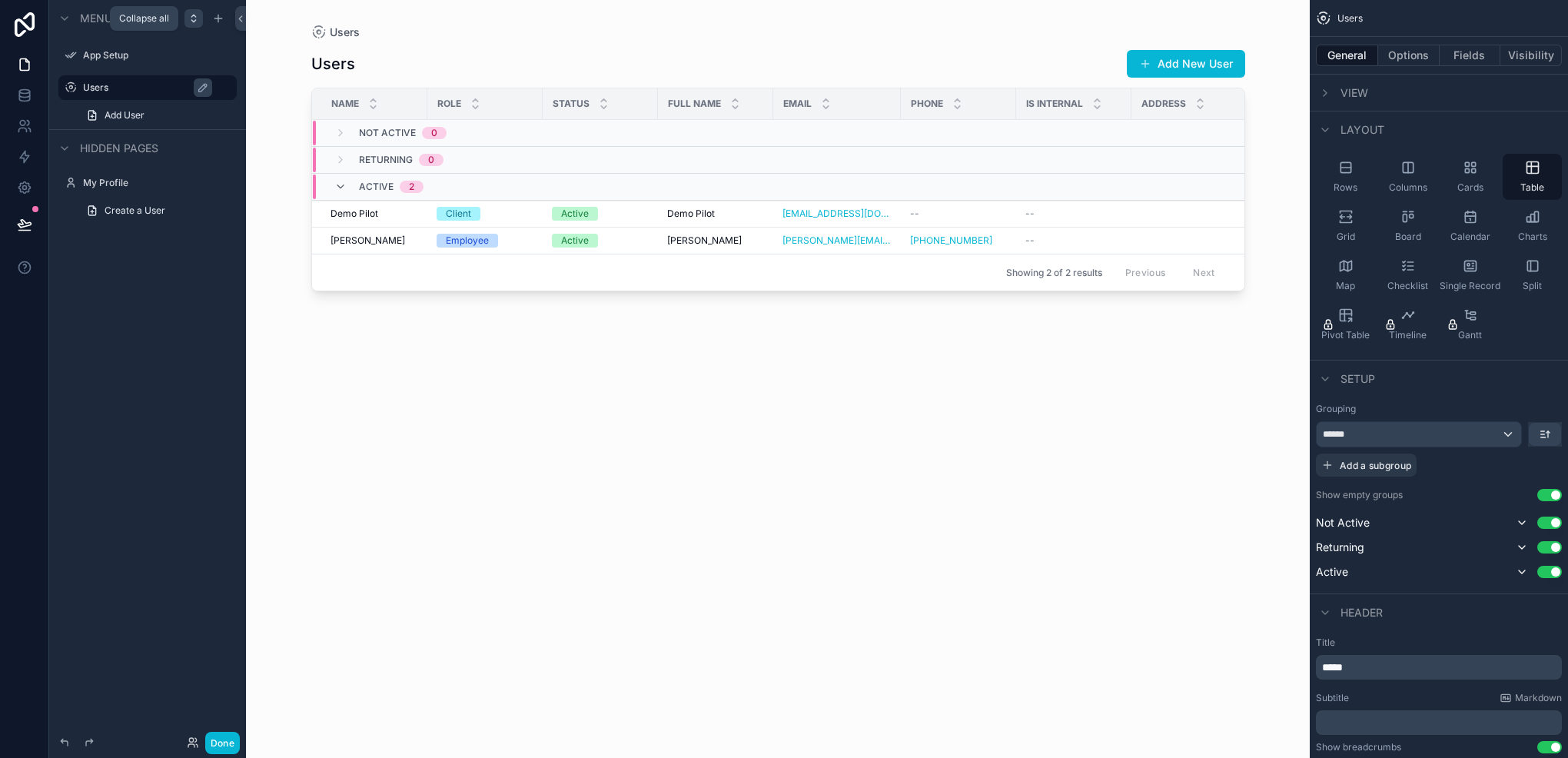
click at [190, 23] on icon "scrollable content" at bounding box center [194, 18] width 12 height 12
click at [123, 183] on label "My Profile" at bounding box center [145, 183] width 123 height 12
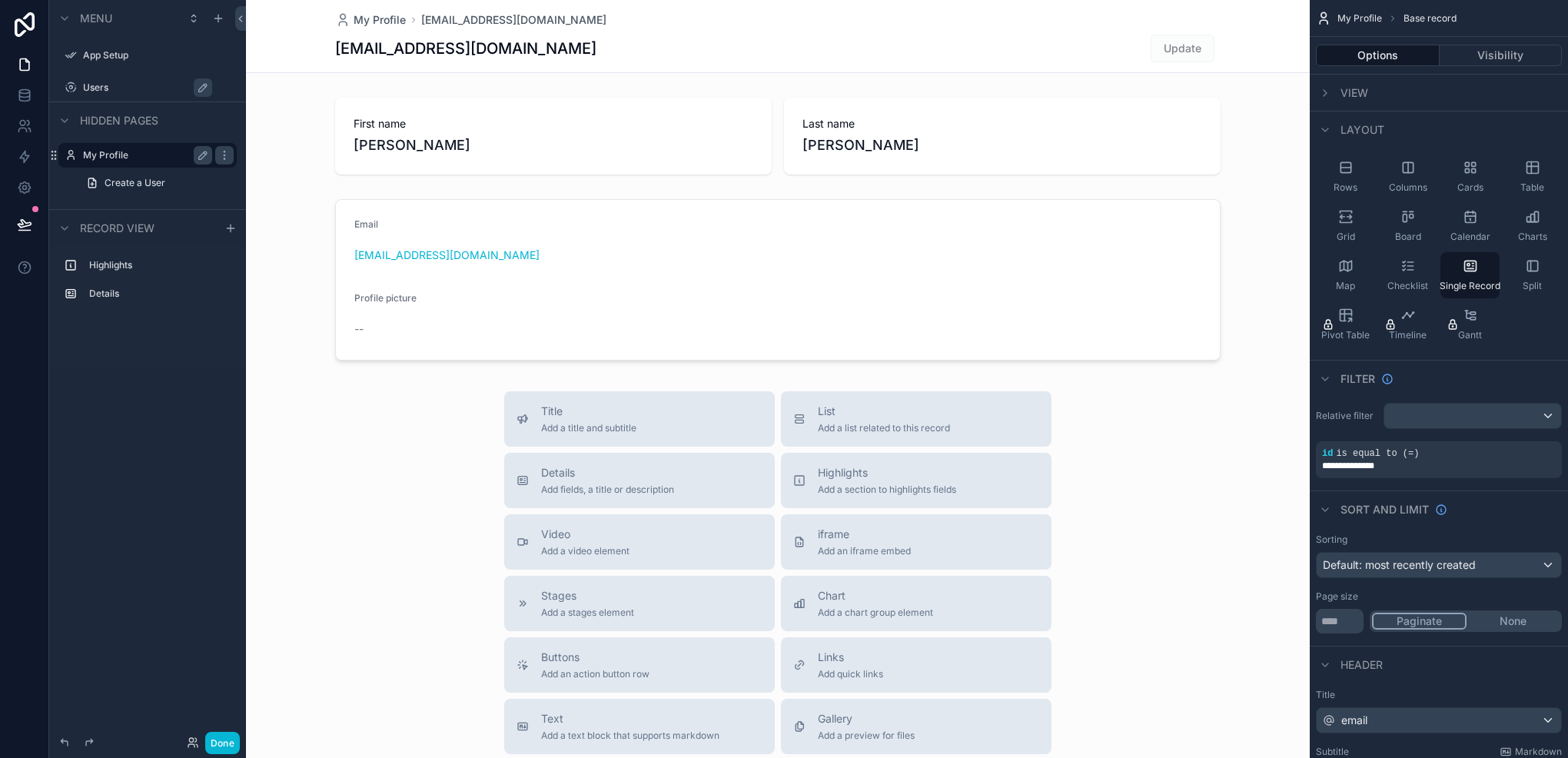
click at [112, 93] on label "Users" at bounding box center [156, 88] width 144 height 12
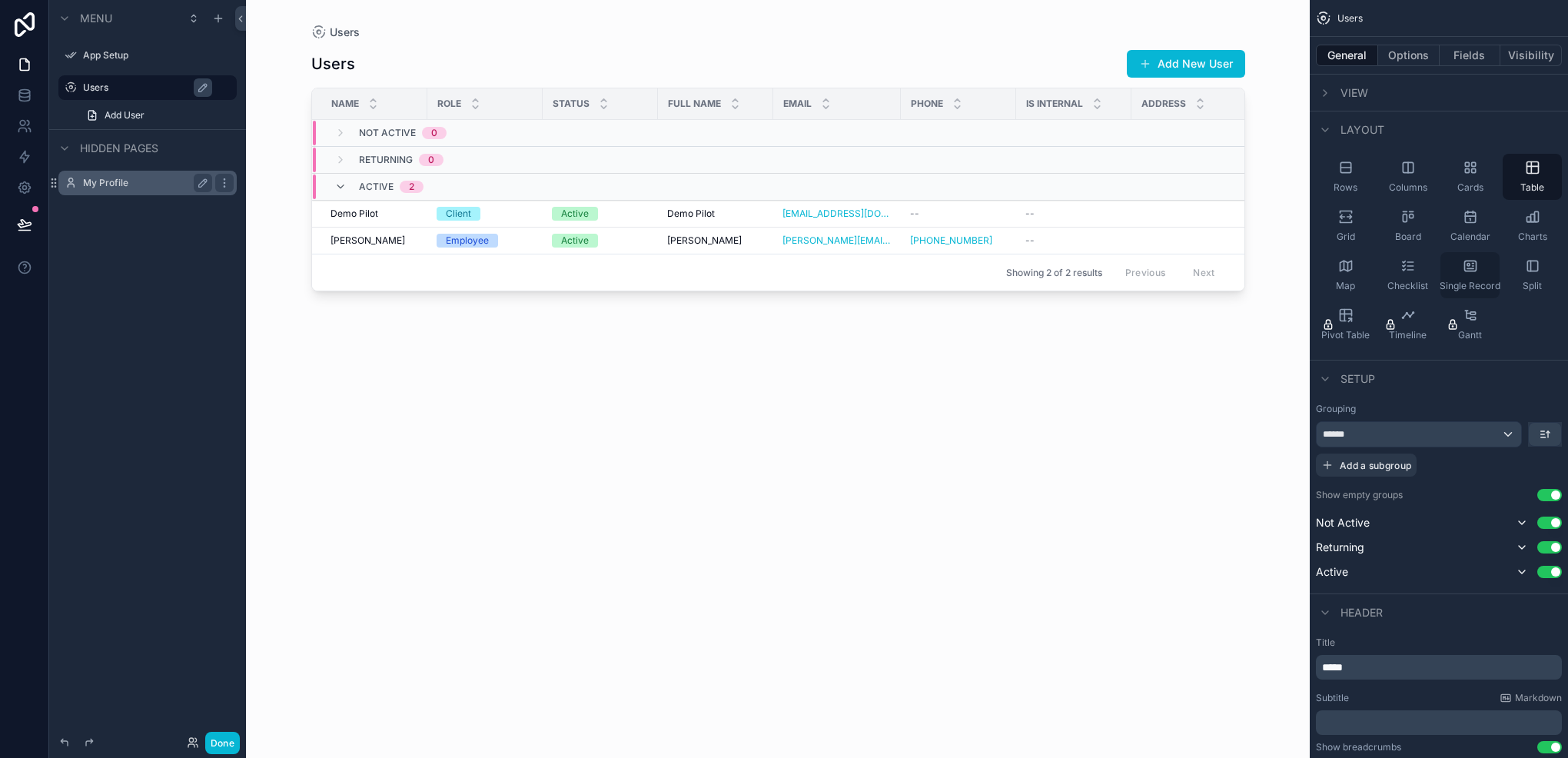
click at [1448, 265] on div "Single Record" at bounding box center [1470, 275] width 59 height 46
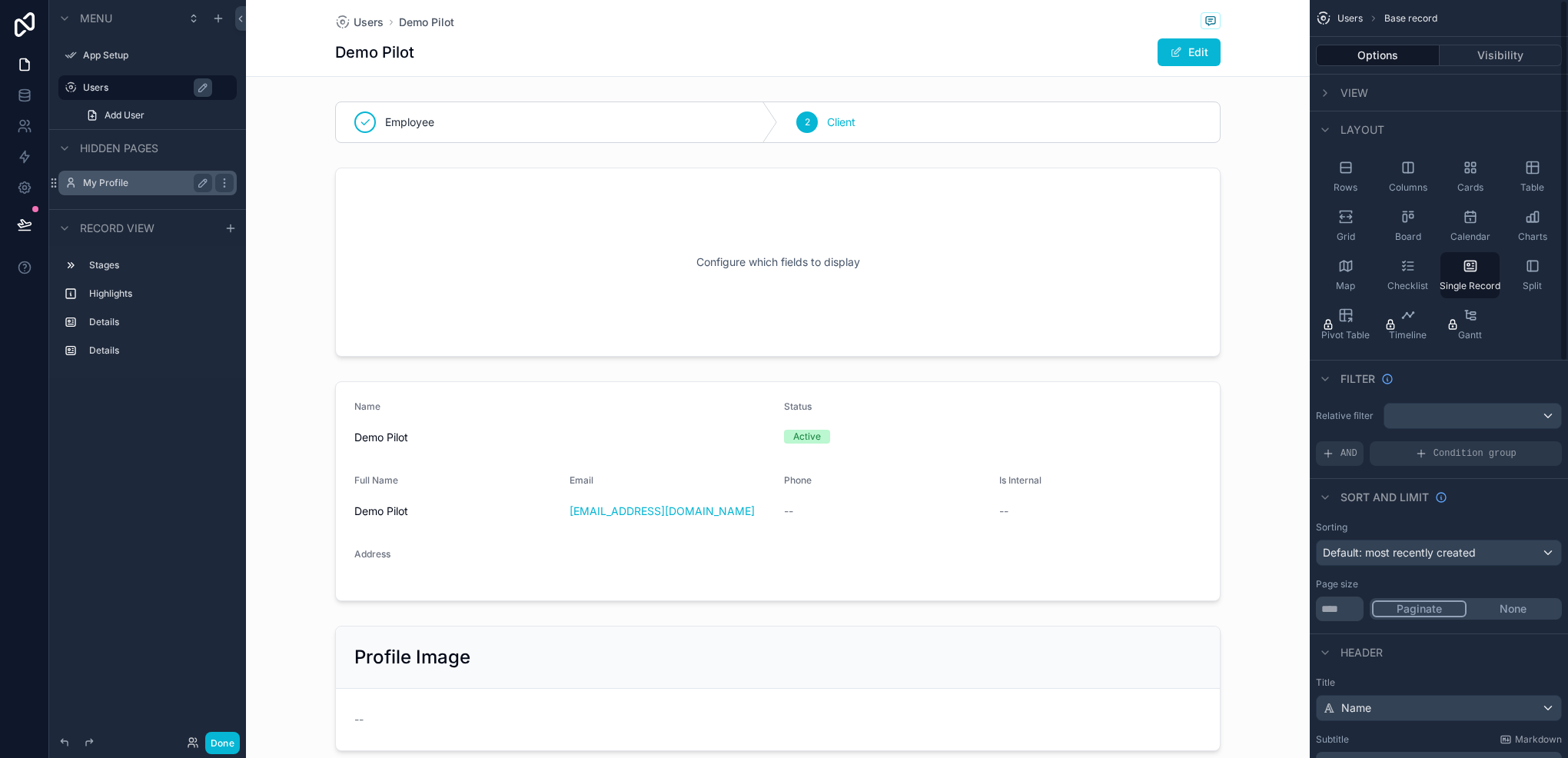
click at [1325, 103] on div "View" at bounding box center [1438, 92] width 258 height 37
click at [1329, 98] on div "scrollable content" at bounding box center [1325, 92] width 18 height 18
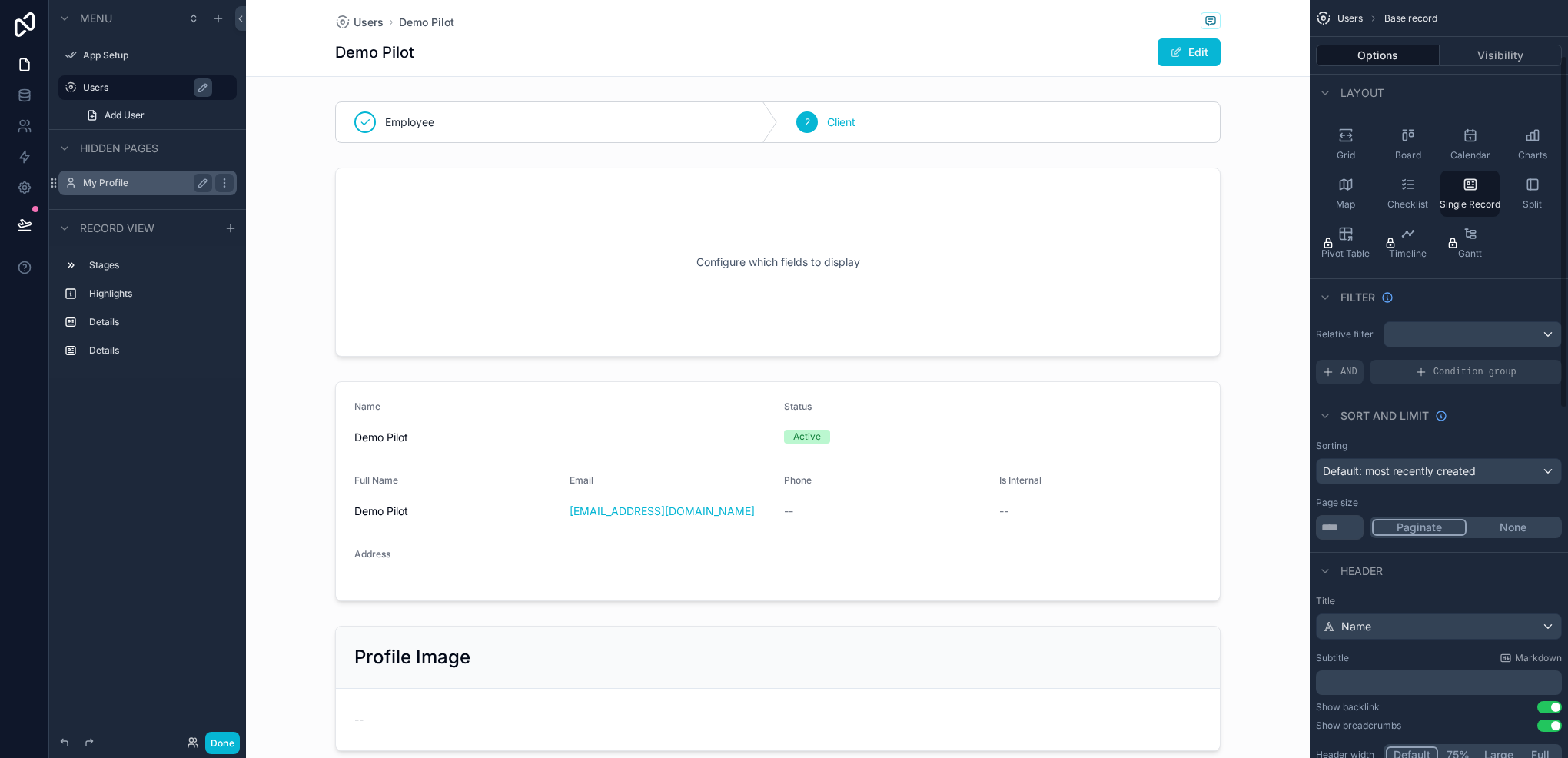
scroll to position [154, 0]
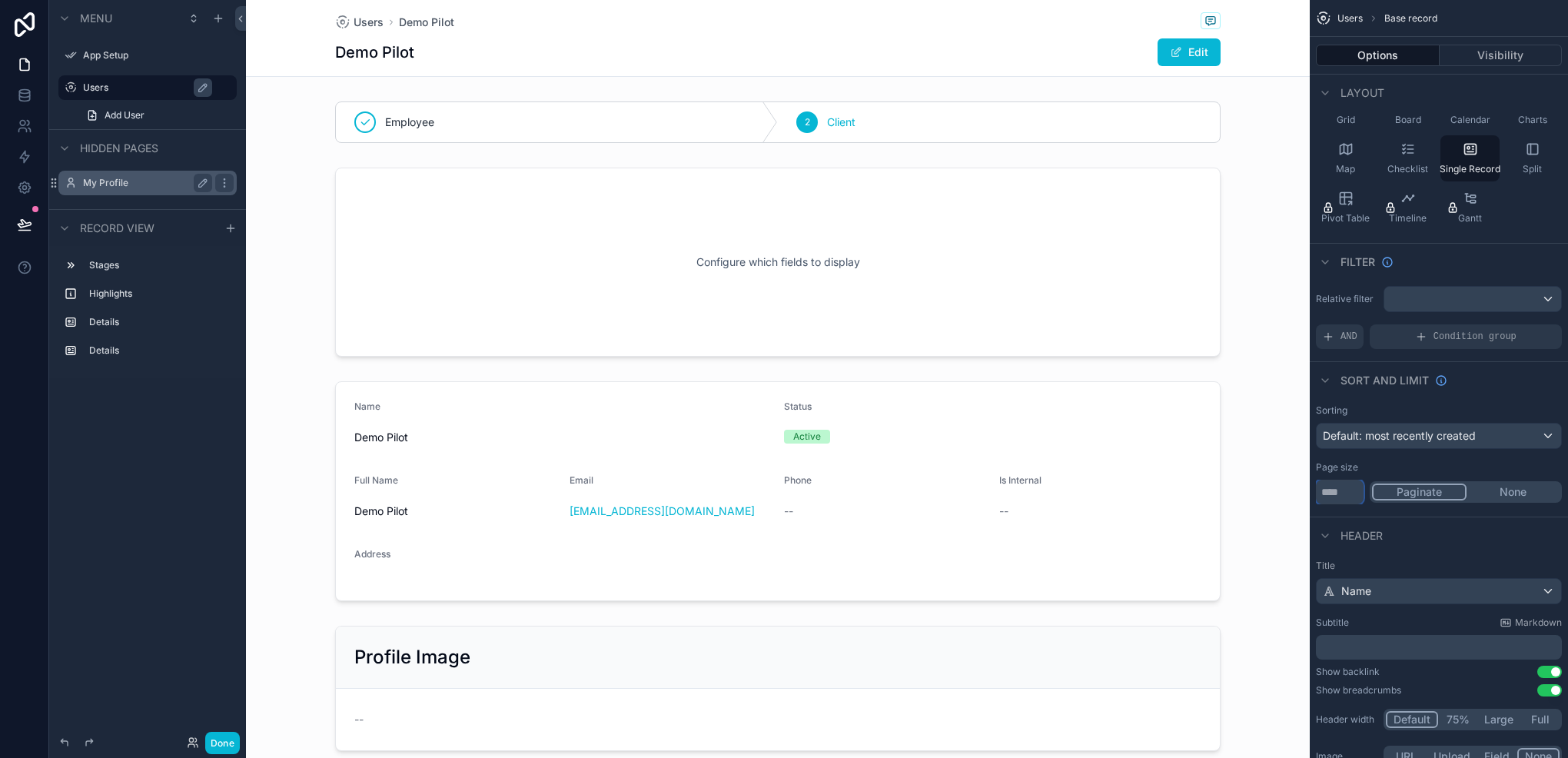
click at [1336, 497] on input "**" at bounding box center [1339, 492] width 48 height 24
type input "**"
click at [1474, 431] on span "Default: most recently created" at bounding box center [1399, 435] width 153 height 13
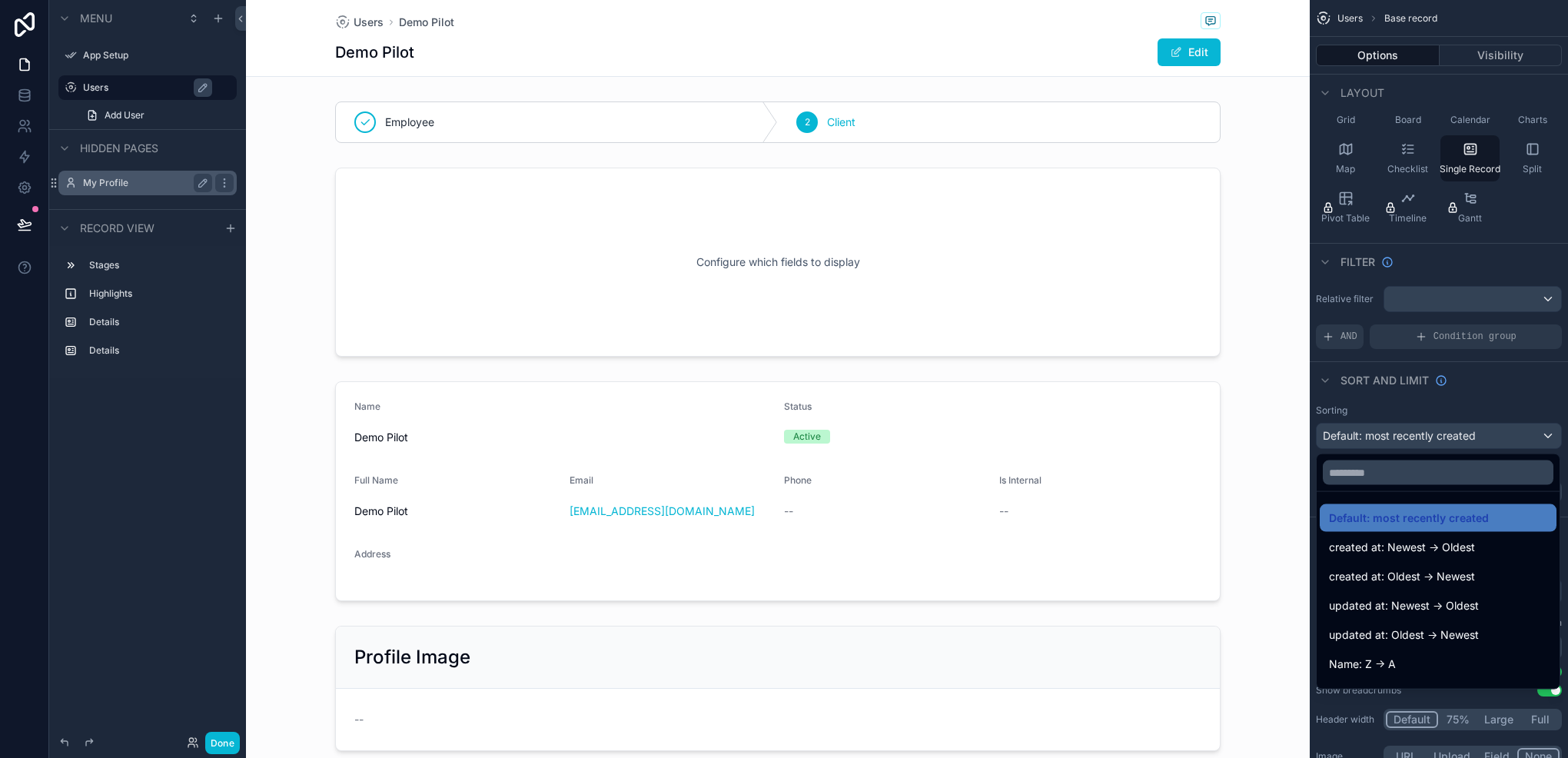
click at [1474, 431] on div "scrollable content" at bounding box center [784, 379] width 1568 height 758
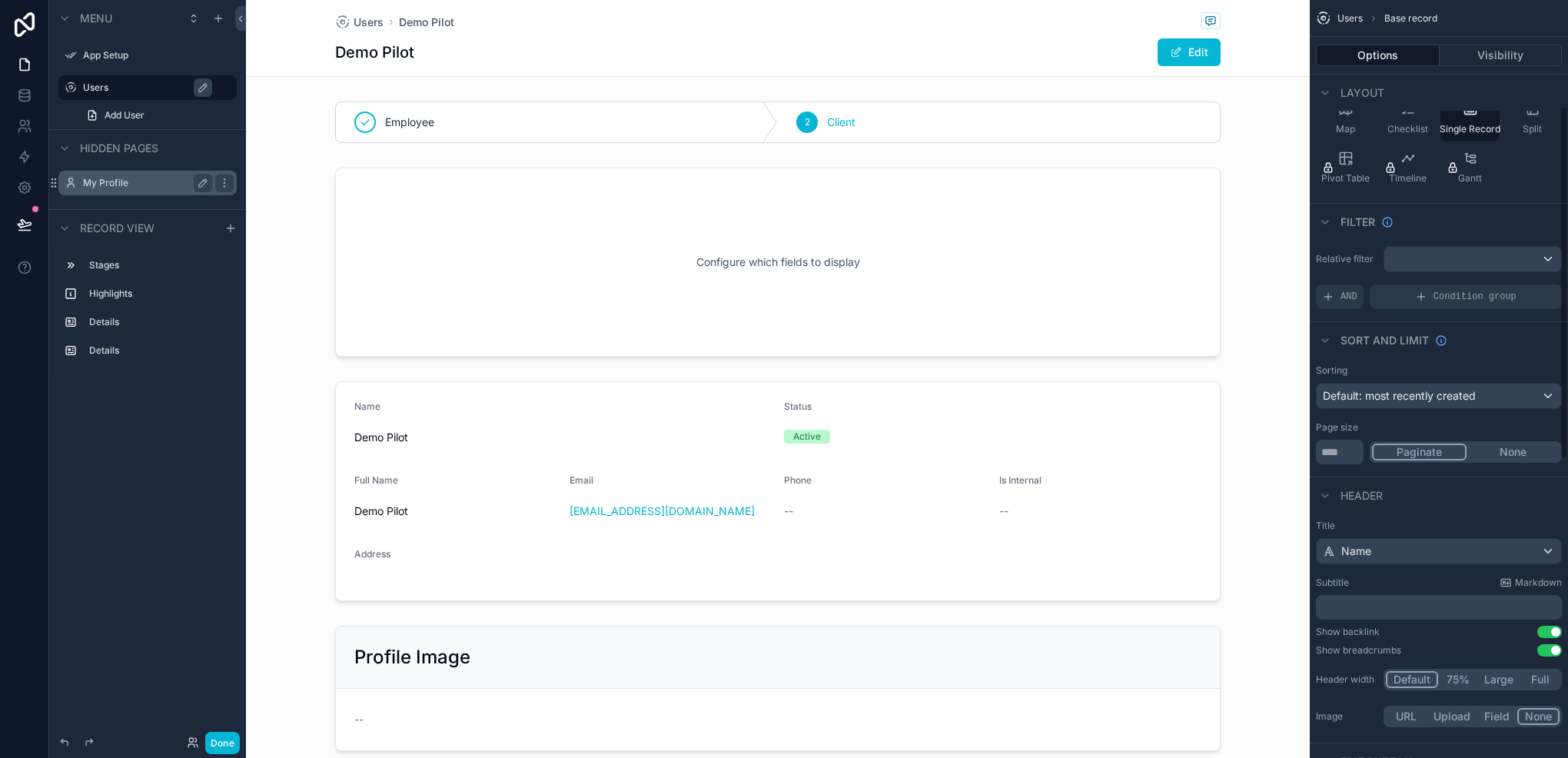
scroll to position [230, 0]
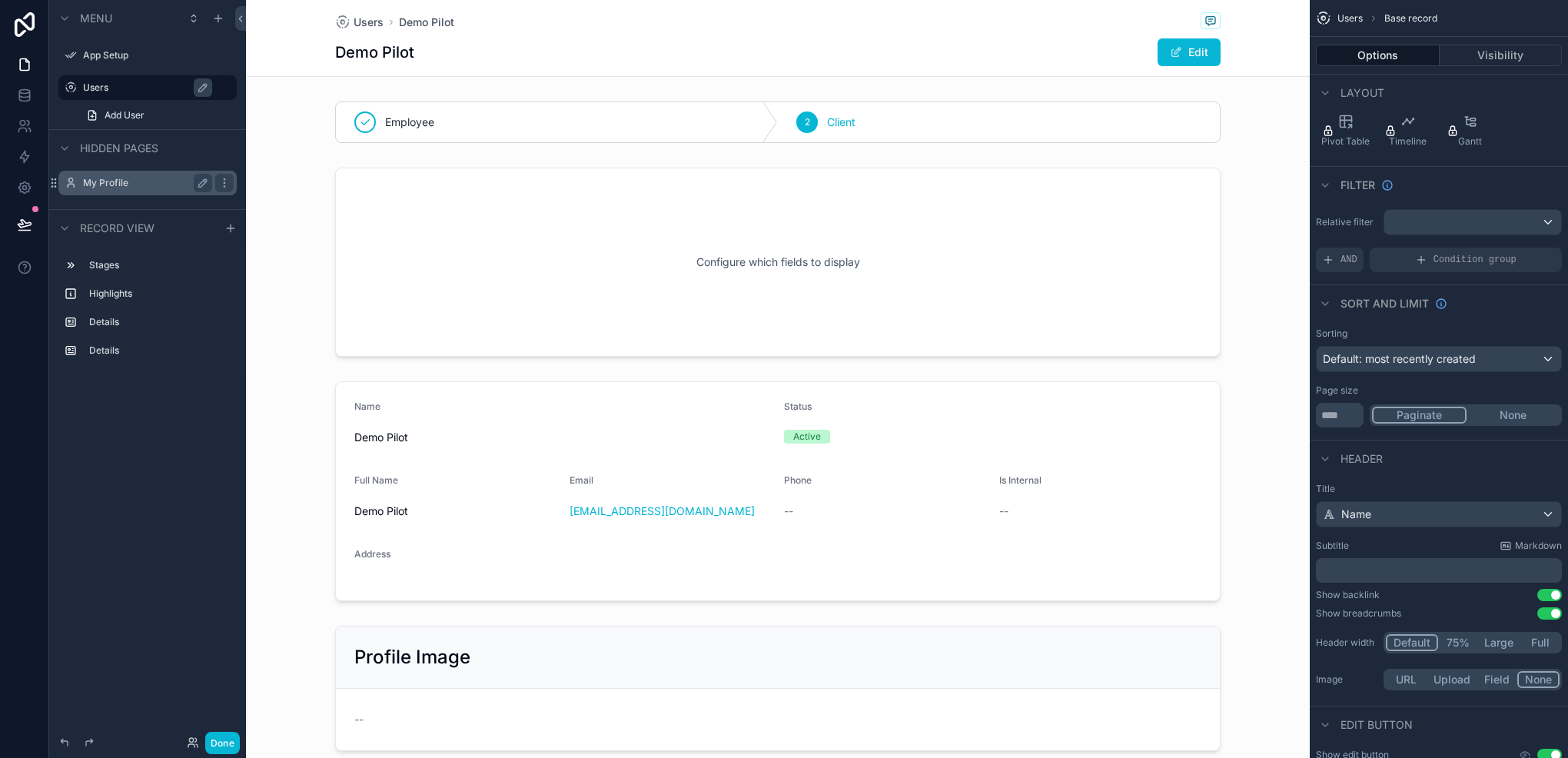
click at [1546, 589] on button "Use setting" at bounding box center [1550, 595] width 24 height 12
click at [1545, 615] on button "Use setting" at bounding box center [1550, 614] width 24 height 12
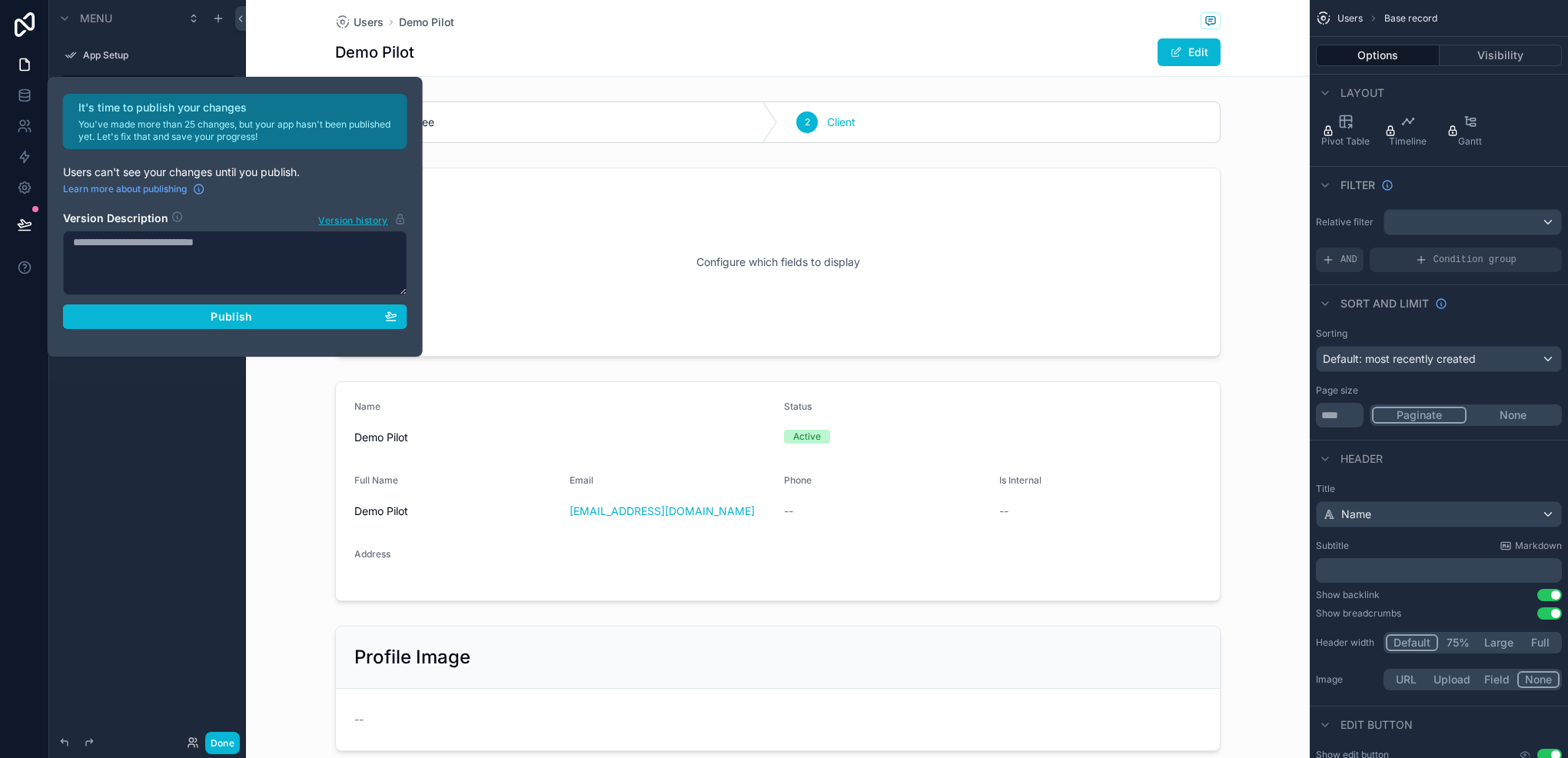
click at [1541, 591] on button "Use setting" at bounding box center [1550, 595] width 24 height 12
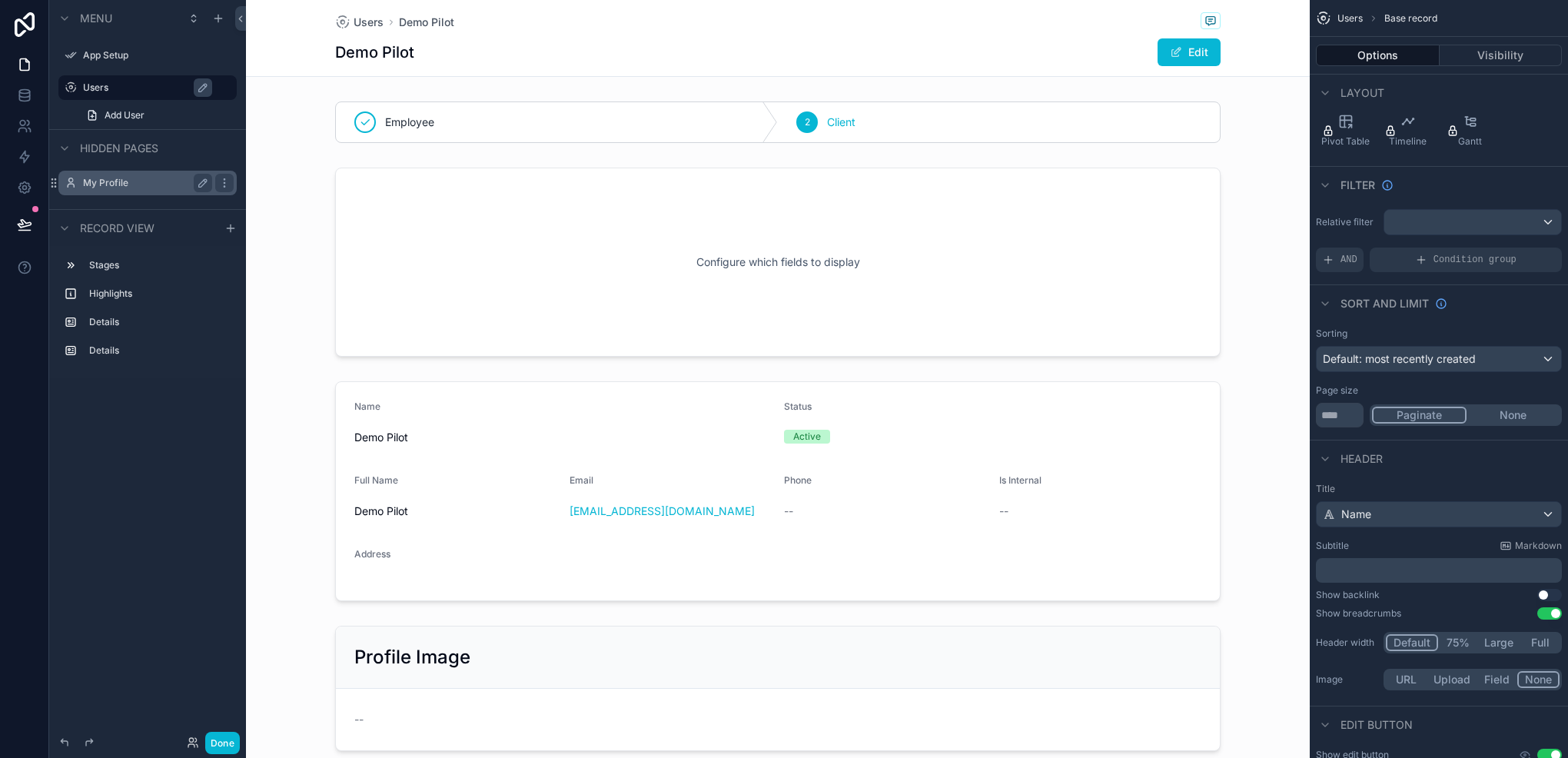
click at [1541, 591] on button "Use setting" at bounding box center [1550, 595] width 24 height 12
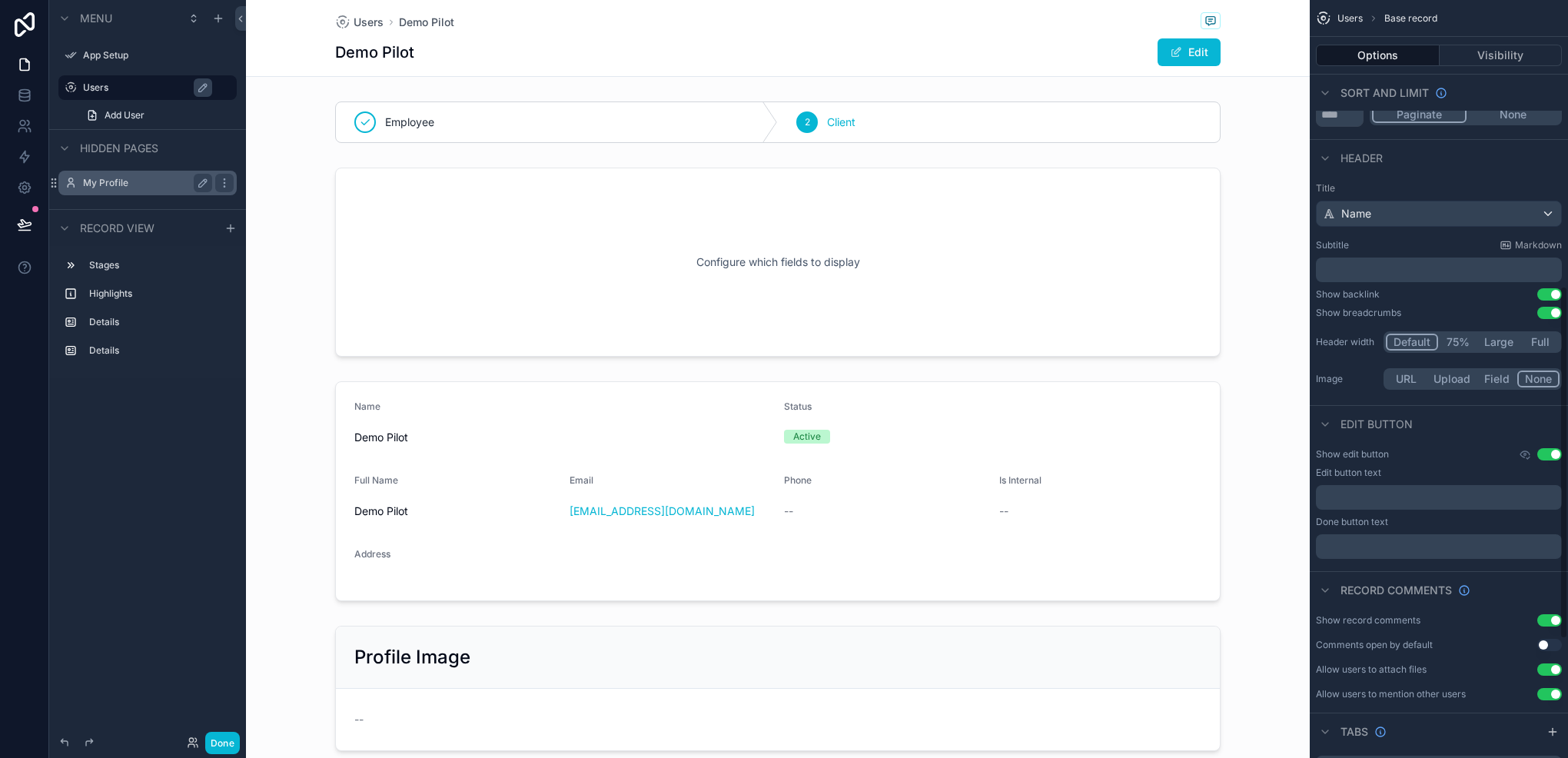
scroll to position [615, 0]
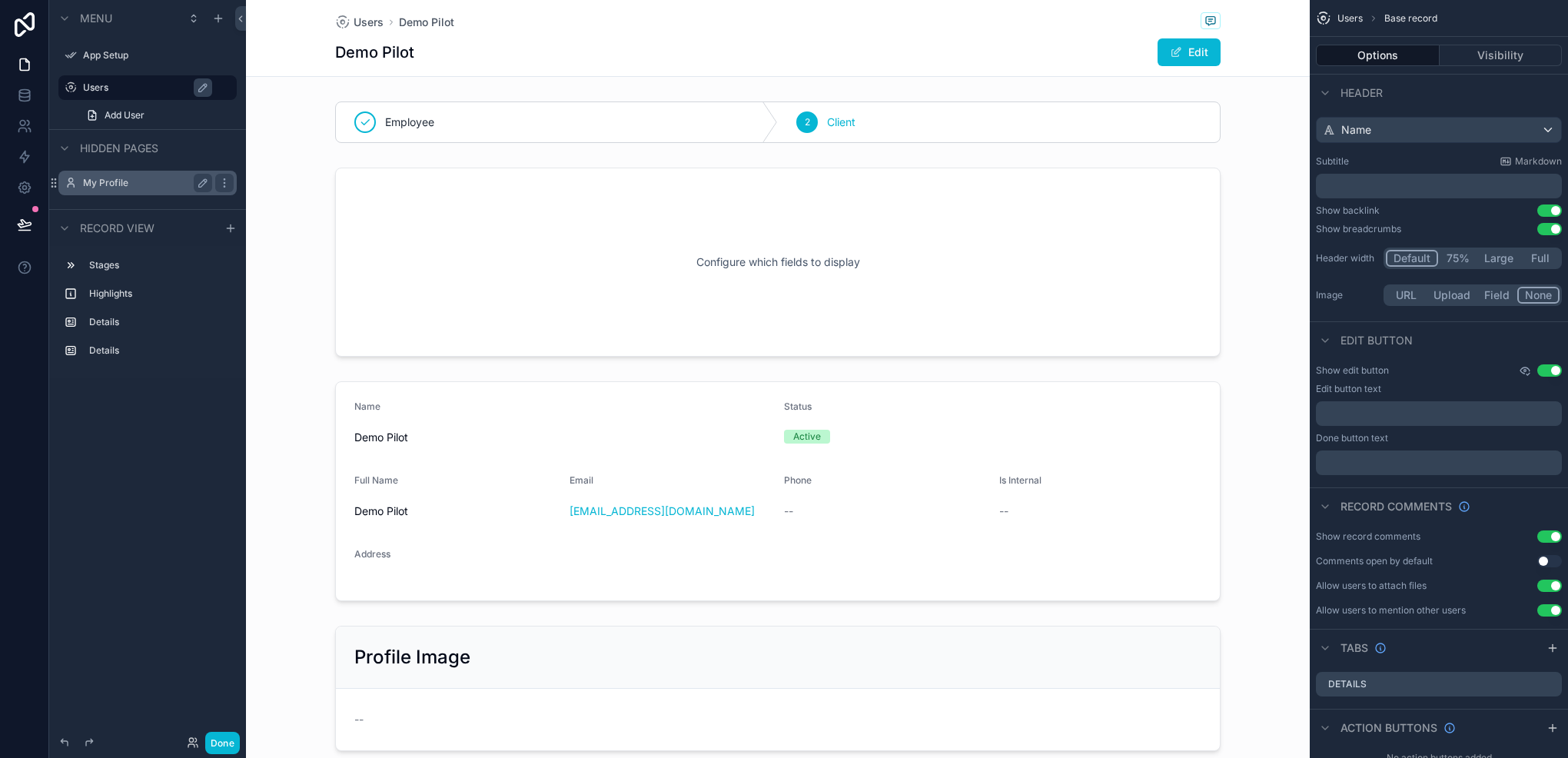
click at [1530, 368] on icon "scrollable content" at bounding box center [1525, 370] width 12 height 12
click at [1525, 369] on icon "scrollable content" at bounding box center [1525, 370] width 3 height 3
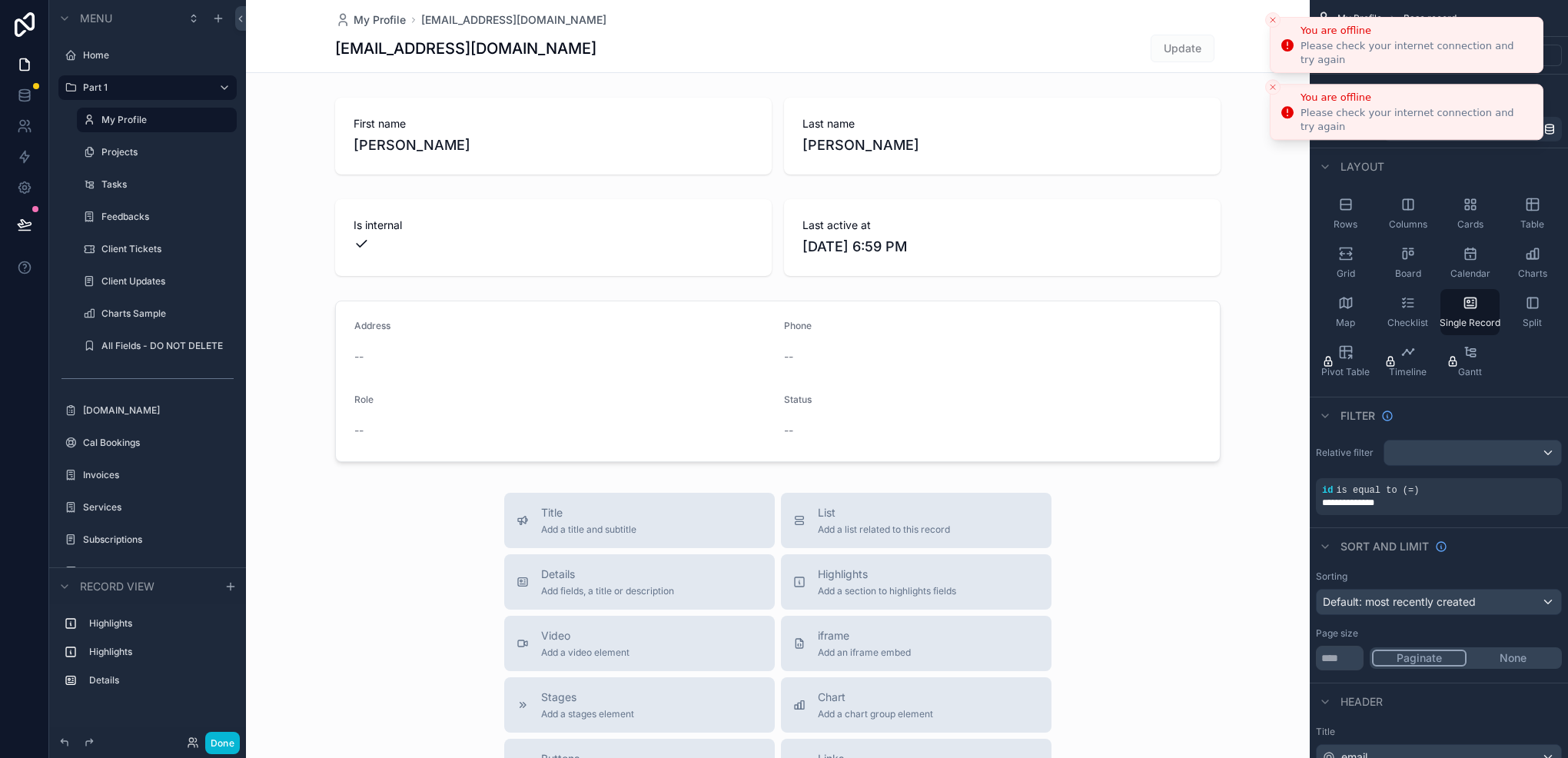
click at [1278, 20] on button "Close toast" at bounding box center [1273, 20] width 16 height 16
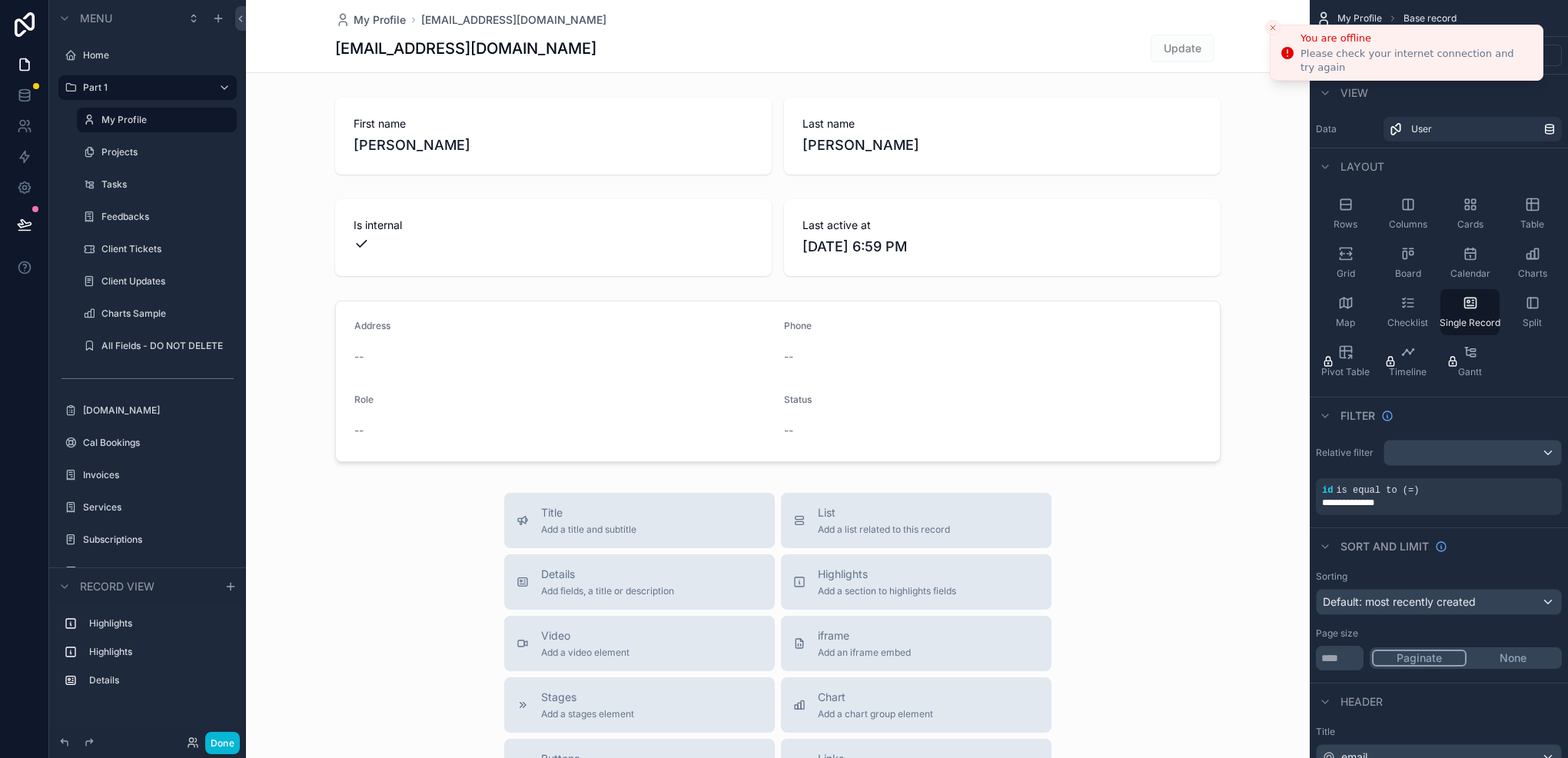
click at [1273, 23] on icon "Close toast" at bounding box center [1272, 28] width 10 height 10
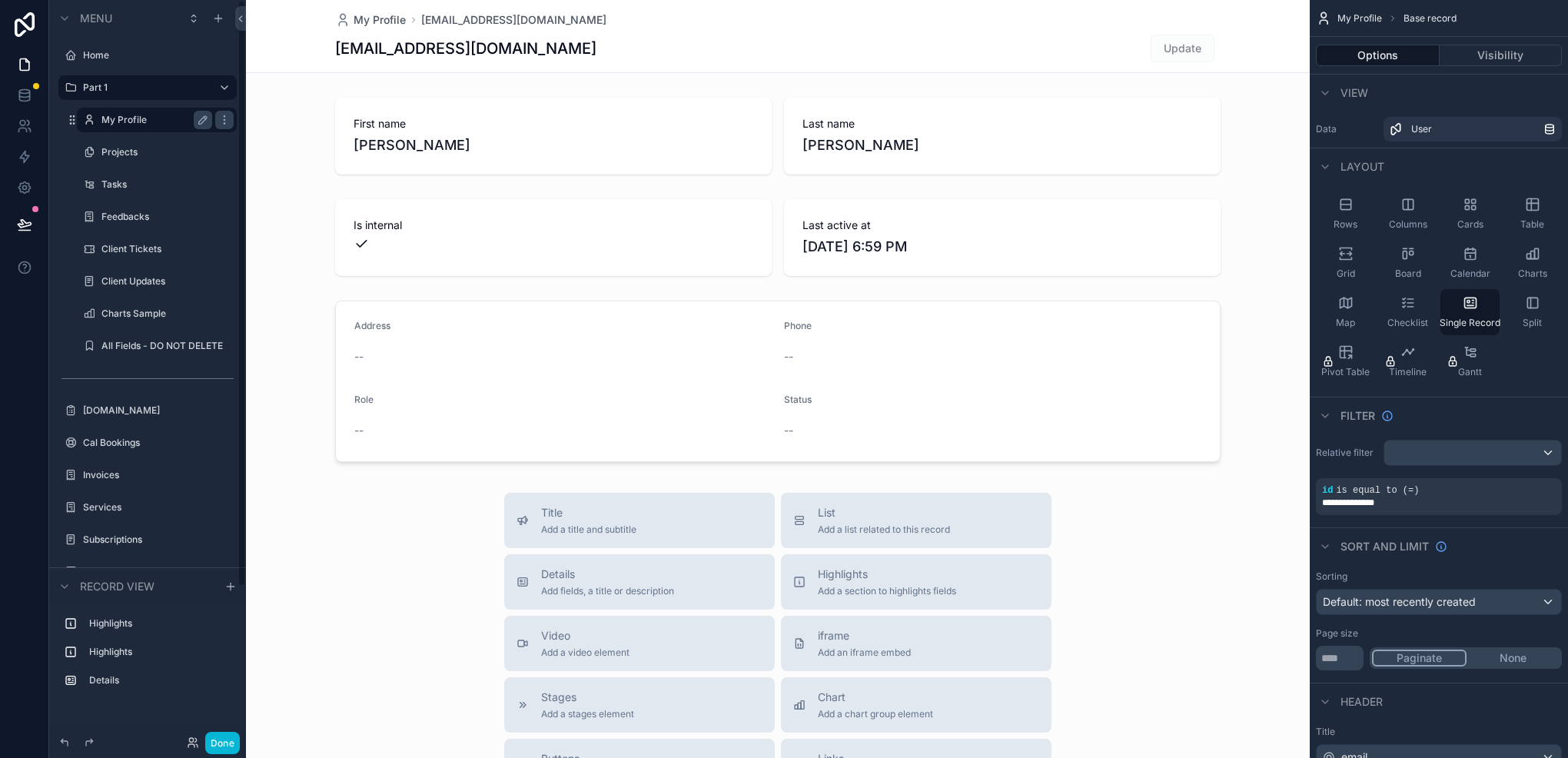
click at [104, 129] on div "My Profile" at bounding box center [156, 119] width 110 height 18
click at [1426, 131] on span "User" at bounding box center [1422, 130] width 21 height 12
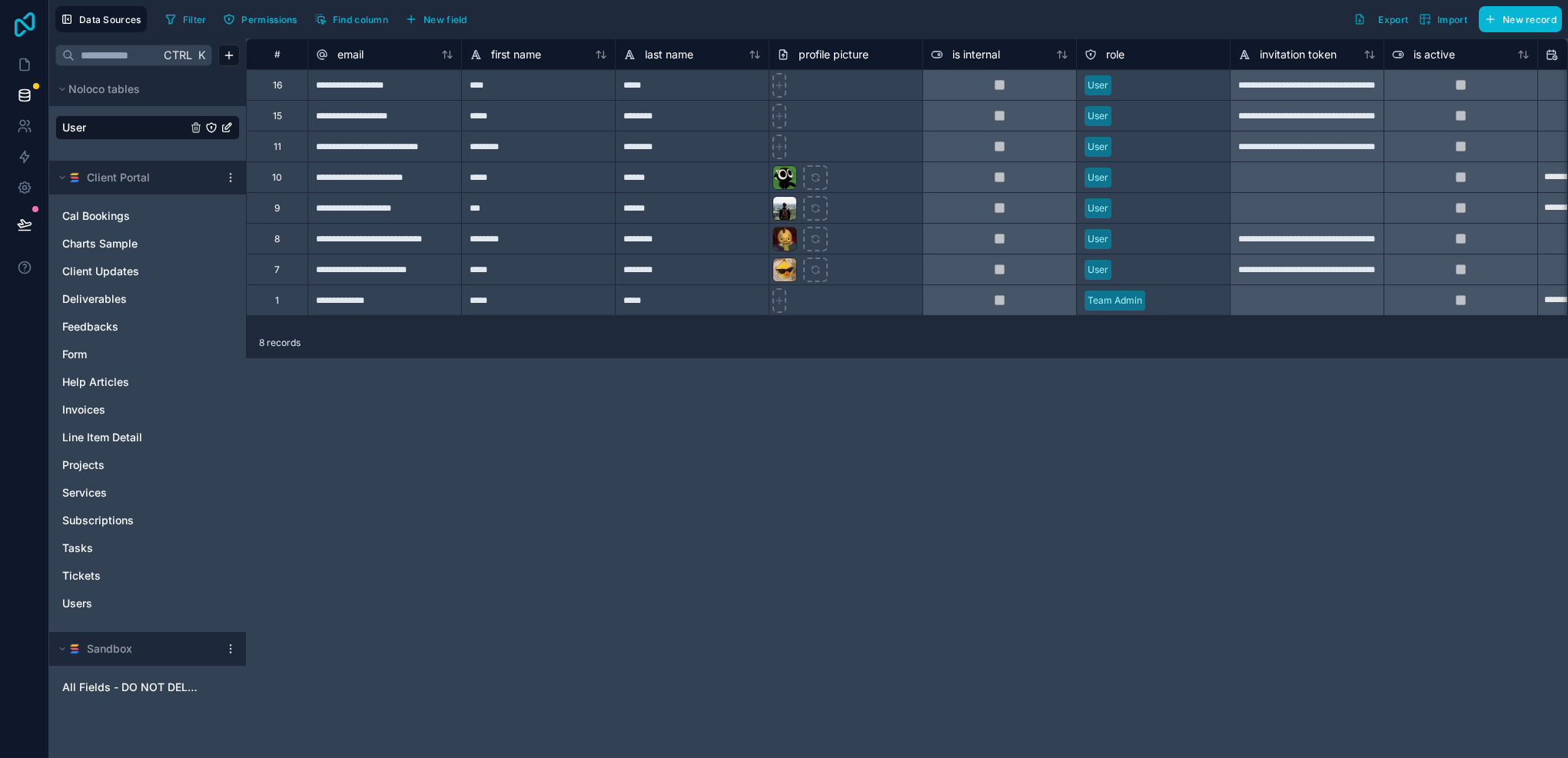
click at [10, 19] on icon at bounding box center [24, 24] width 30 height 24
